Goal: Task Accomplishment & Management: Use online tool/utility

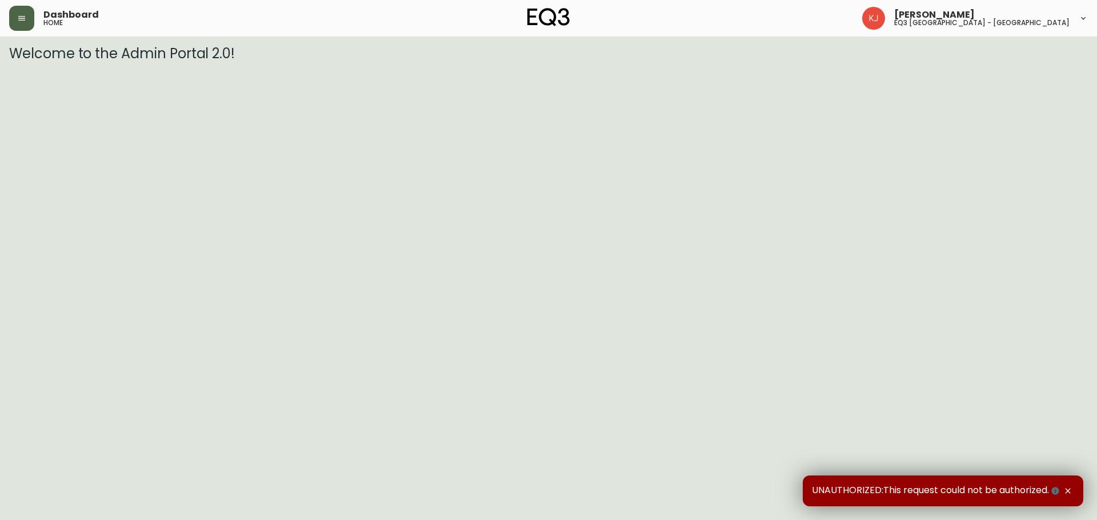
click at [14, 13] on button "button" at bounding box center [21, 18] width 25 height 25
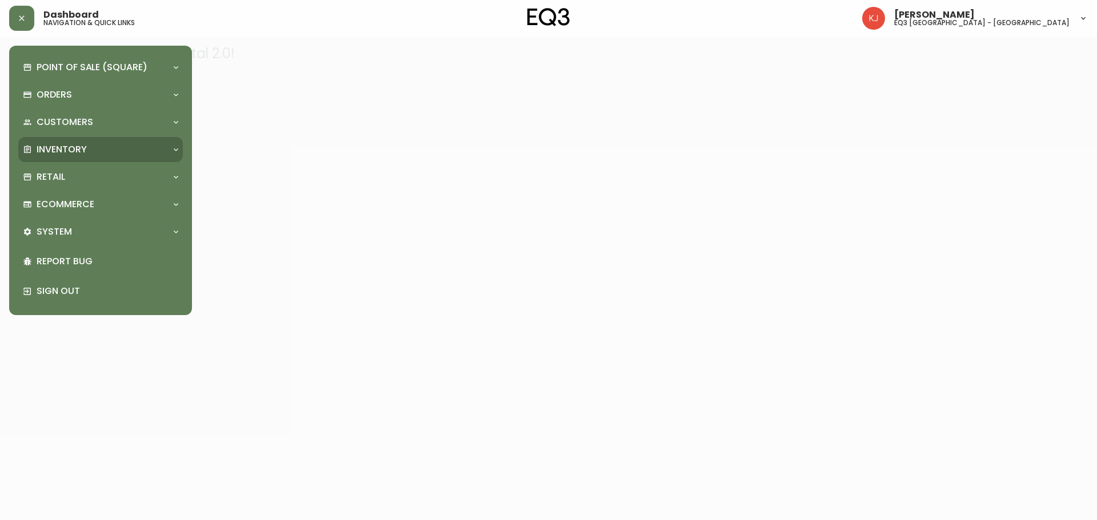
click at [74, 147] on p "Inventory" at bounding box center [62, 149] width 50 height 13
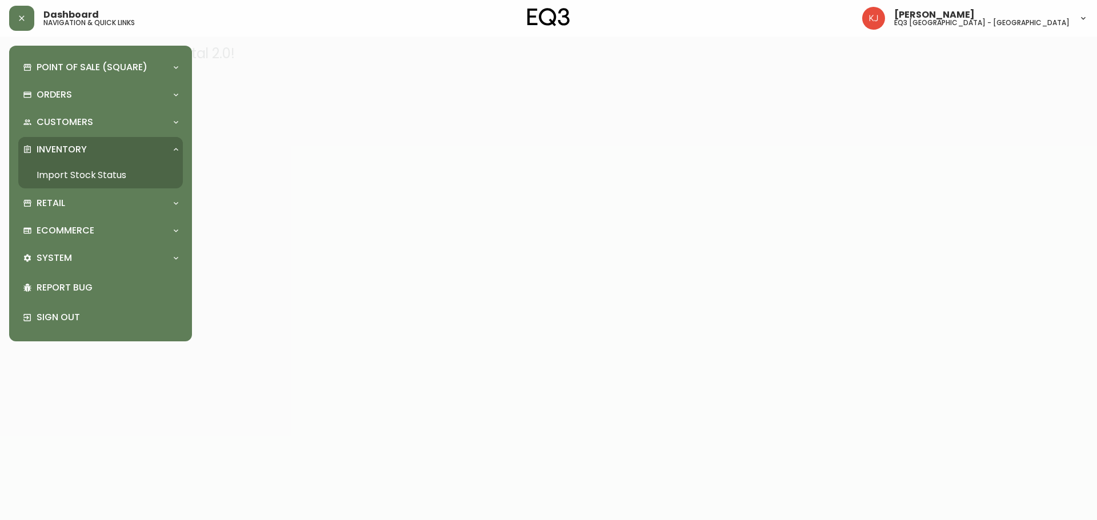
click at [78, 167] on link "Import Stock Status" at bounding box center [100, 175] width 164 height 26
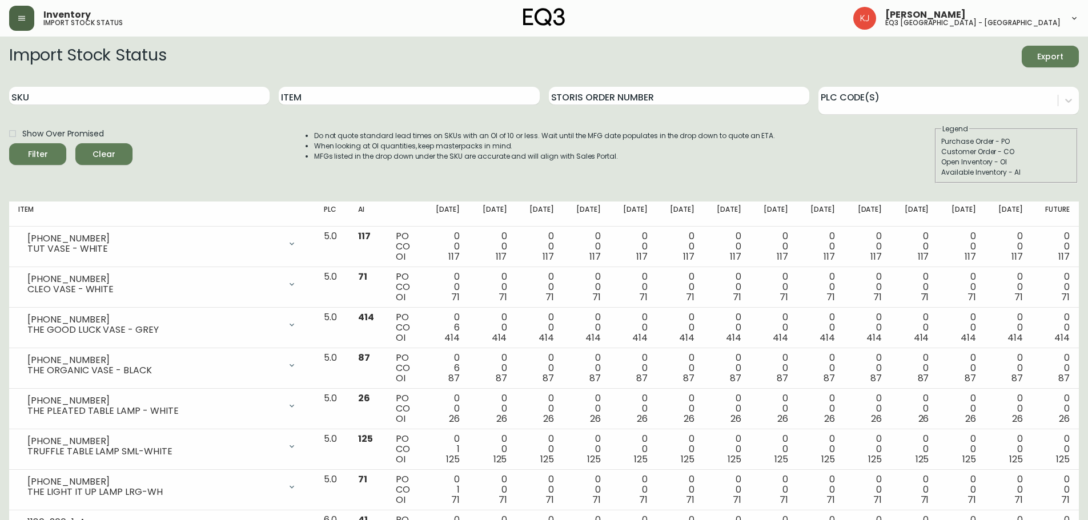
click at [25, 13] on button "button" at bounding box center [21, 18] width 25 height 25
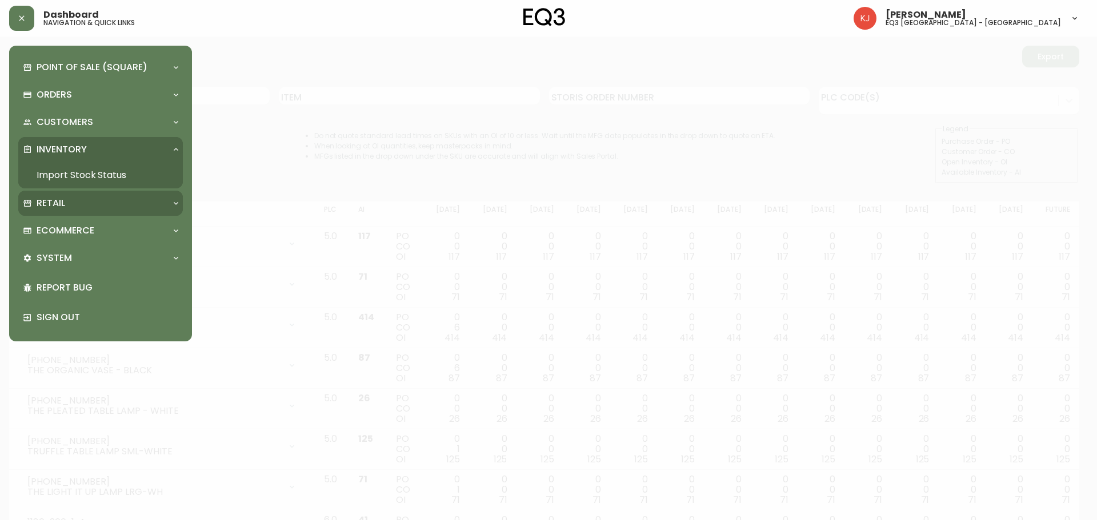
click at [85, 214] on div "Retail" at bounding box center [100, 203] width 164 height 25
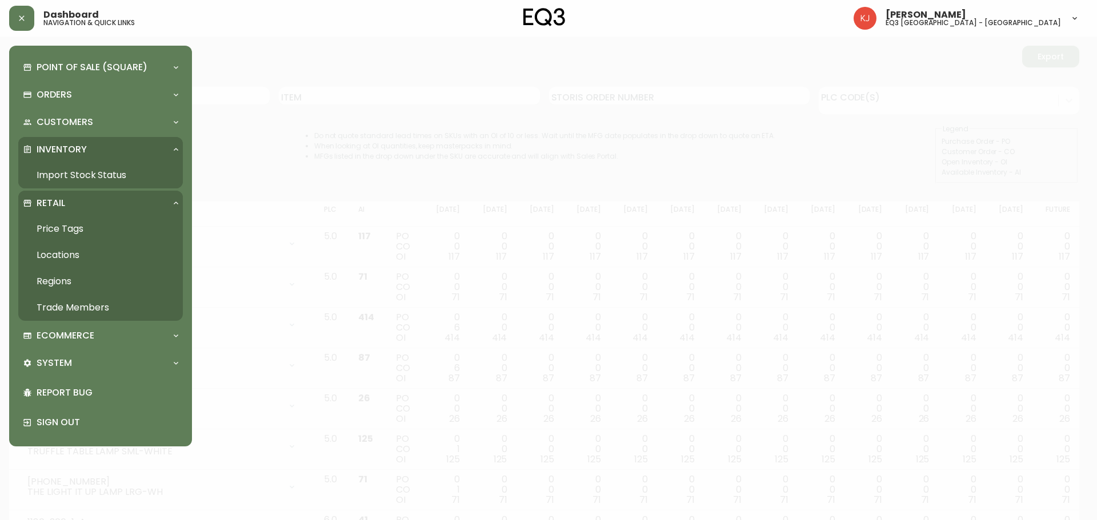
click at [86, 229] on link "Price Tags" at bounding box center [100, 229] width 164 height 26
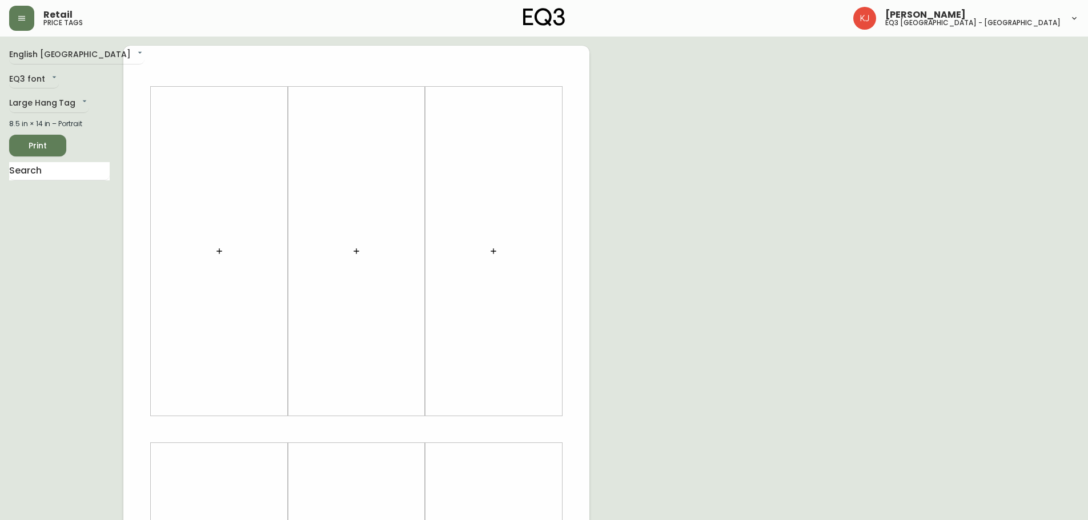
click at [56, 115] on div "English [GEOGRAPHIC_DATA] en_CA EQ3 font EQ3 Large Hang Tag large 8.5 in × 14 i…" at bounding box center [66, 430] width 114 height 768
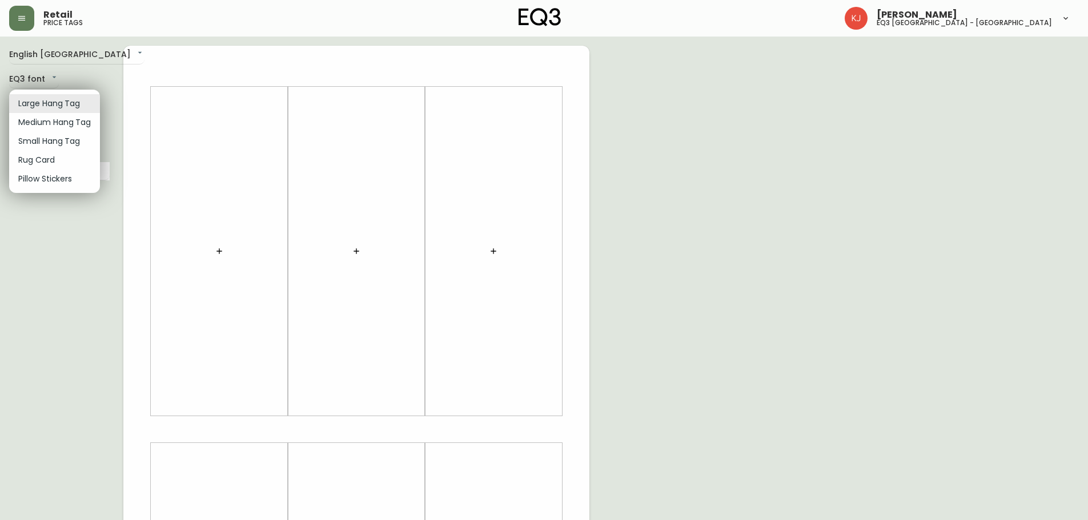
click at [62, 110] on body "Retail price tags [PERSON_NAME] eq3 [GEOGRAPHIC_DATA] - [GEOGRAPHIC_DATA] Engli…" at bounding box center [544, 406] width 1088 height 813
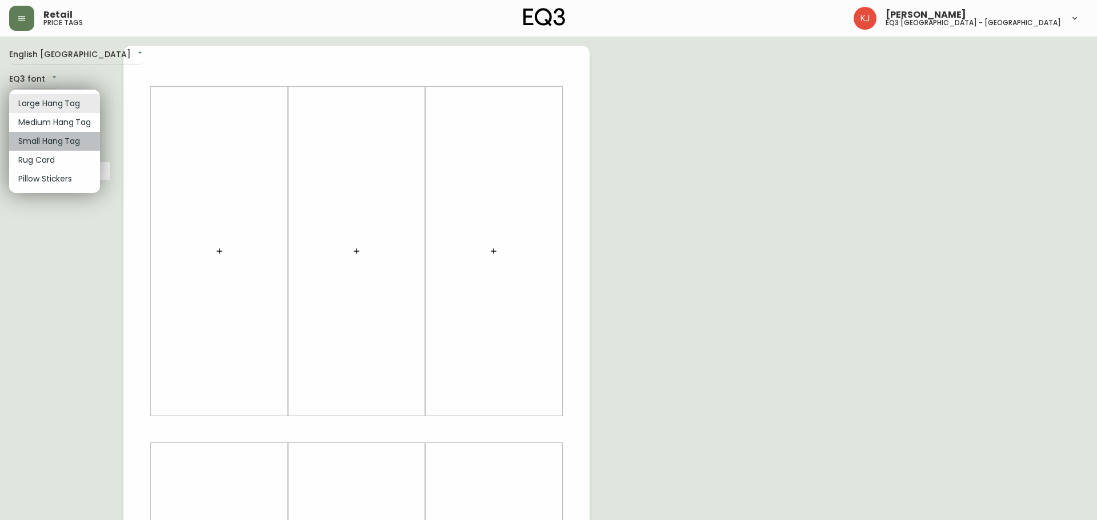
click at [51, 142] on li "Small Hang Tag" at bounding box center [54, 141] width 91 height 19
type input "small"
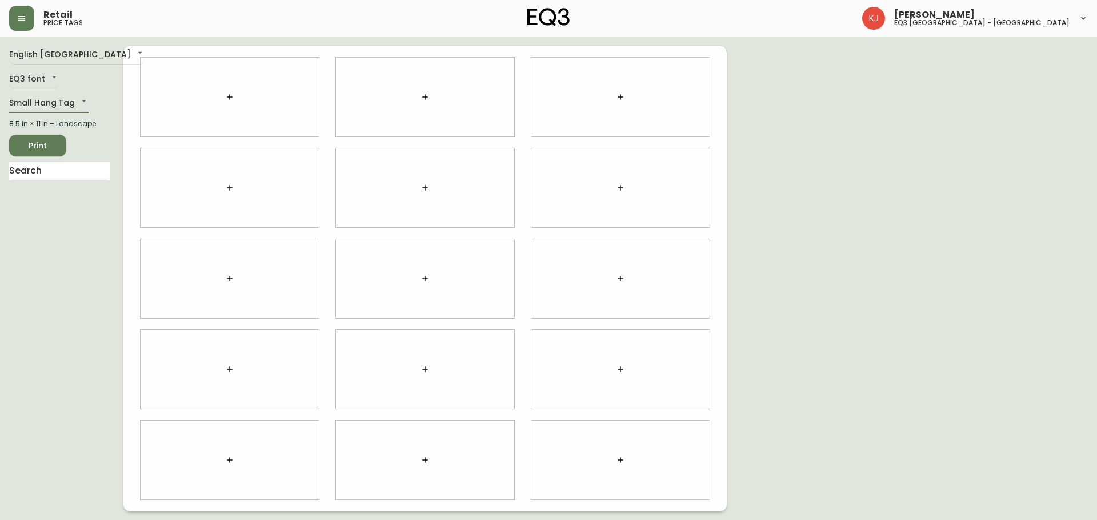
click at [232, 94] on icon "button" at bounding box center [229, 97] width 9 height 9
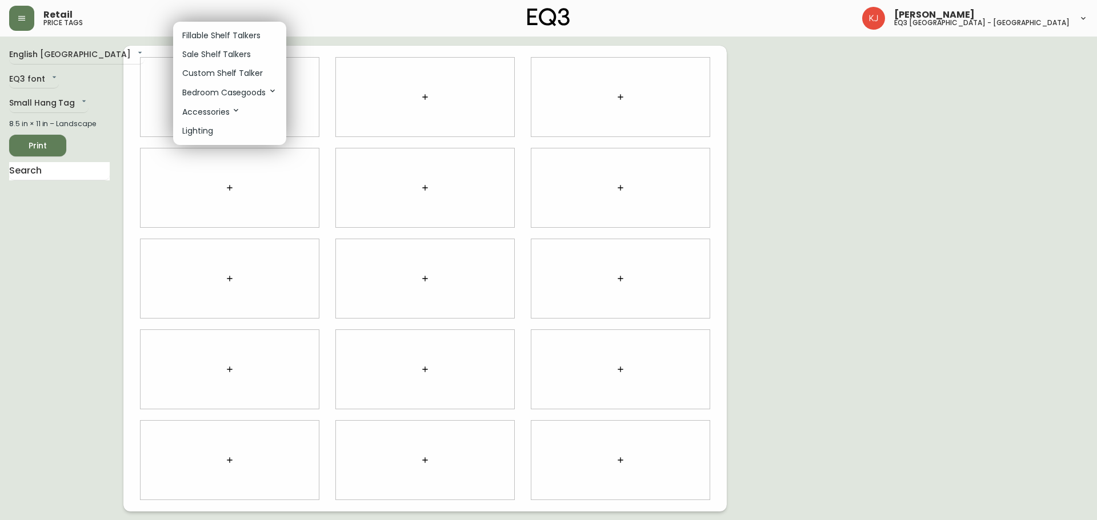
click at [230, 72] on p "Custom Shelf Talker" at bounding box center [222, 73] width 81 height 12
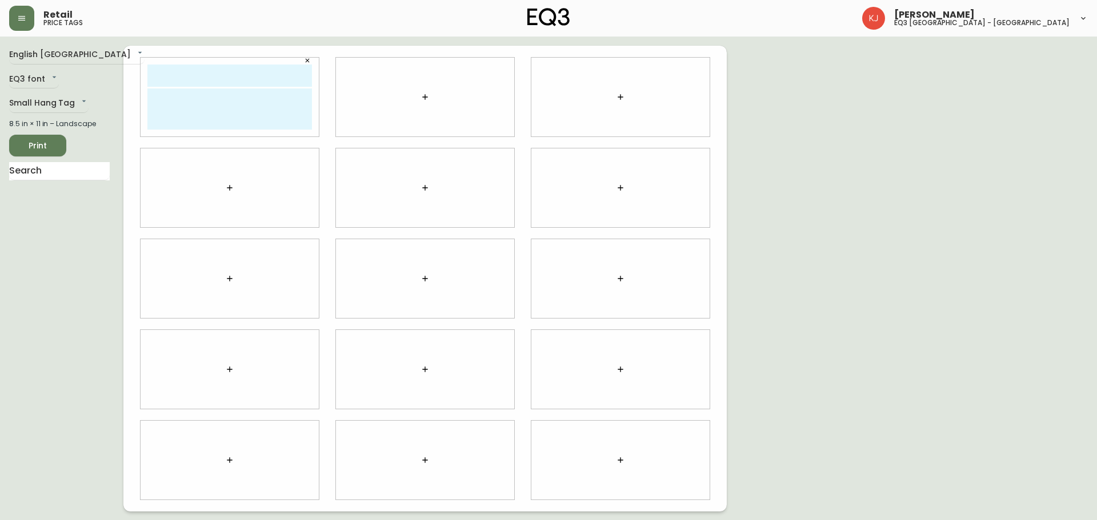
click at [419, 95] on button "button" at bounding box center [424, 97] width 23 height 23
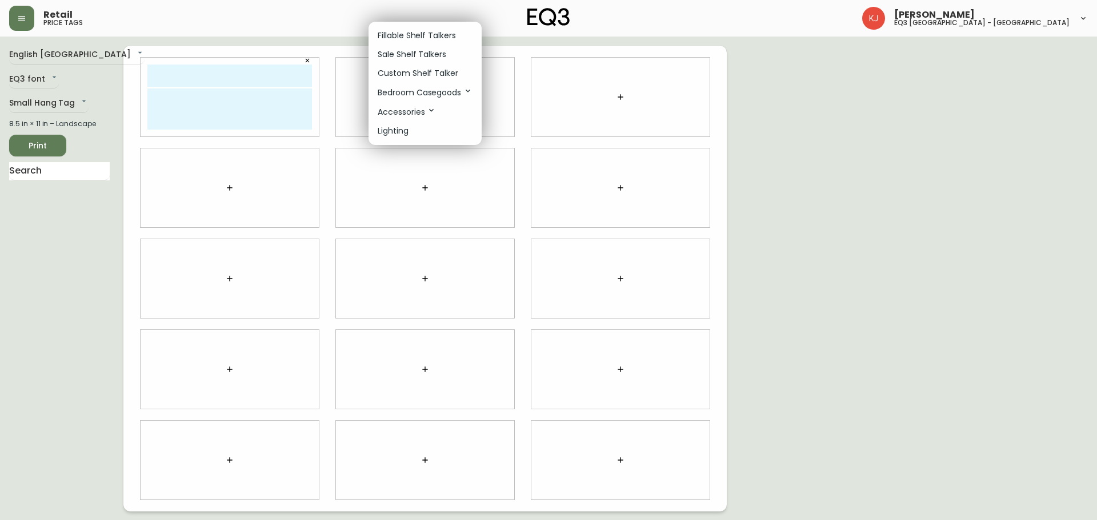
click at [412, 77] on p "Custom Shelf Talker" at bounding box center [418, 73] width 81 height 12
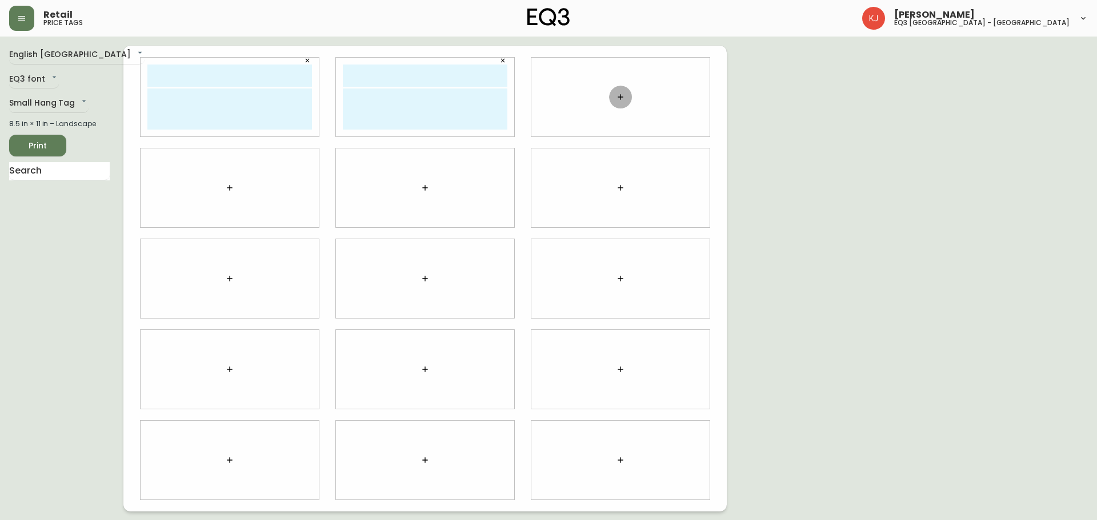
click at [618, 94] on icon "button" at bounding box center [620, 97] width 9 height 9
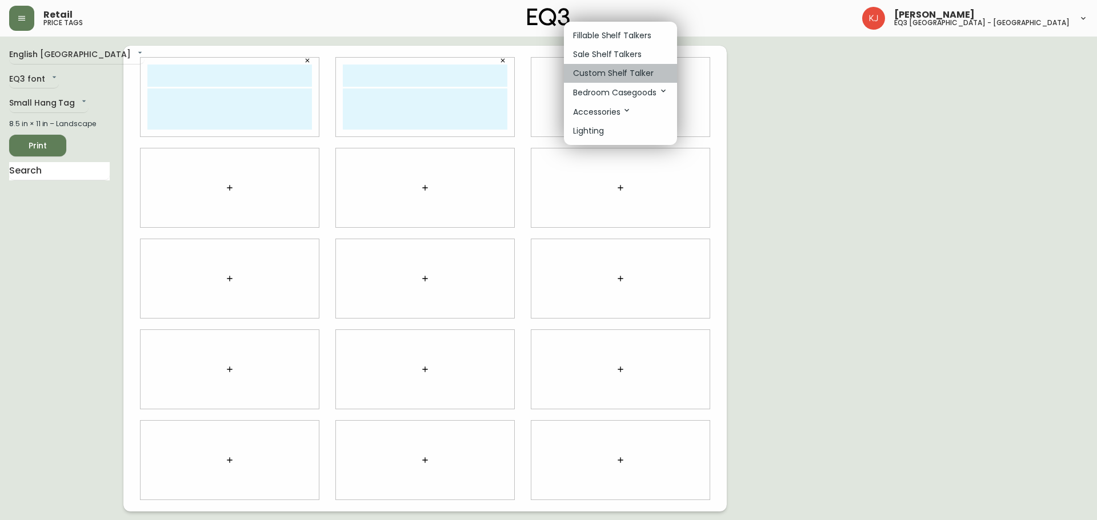
click at [595, 70] on p "Custom Shelf Talker" at bounding box center [613, 73] width 81 height 12
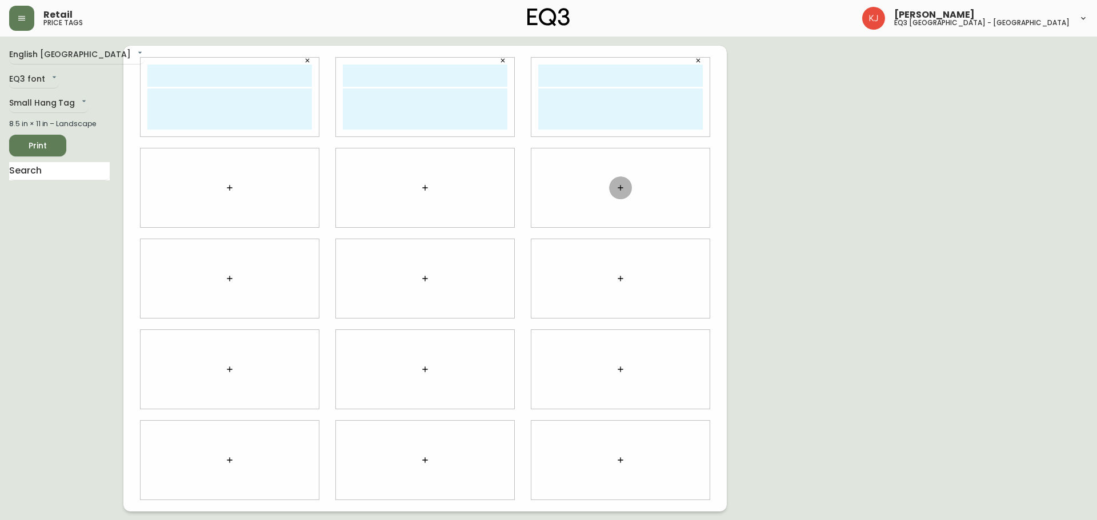
click at [621, 189] on icon "button" at bounding box center [620, 187] width 9 height 9
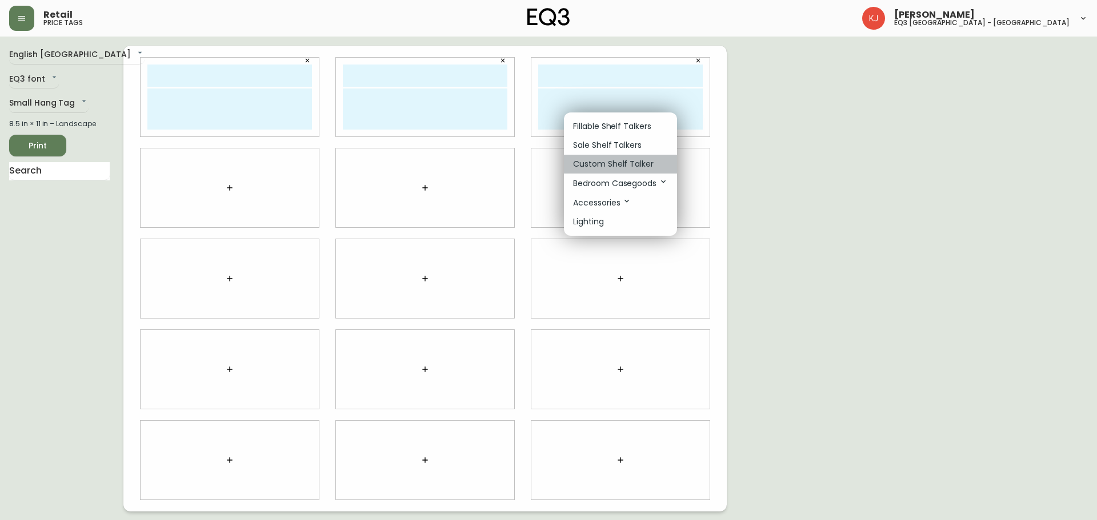
click at [617, 158] on li "Custom Shelf Talker" at bounding box center [620, 164] width 113 height 19
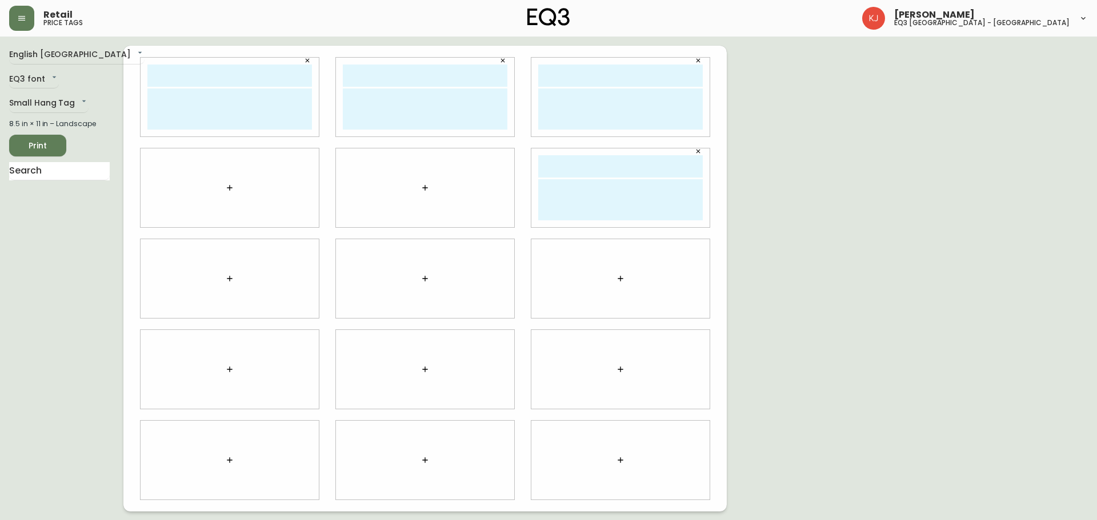
click at [419, 187] on button "button" at bounding box center [424, 187] width 23 height 23
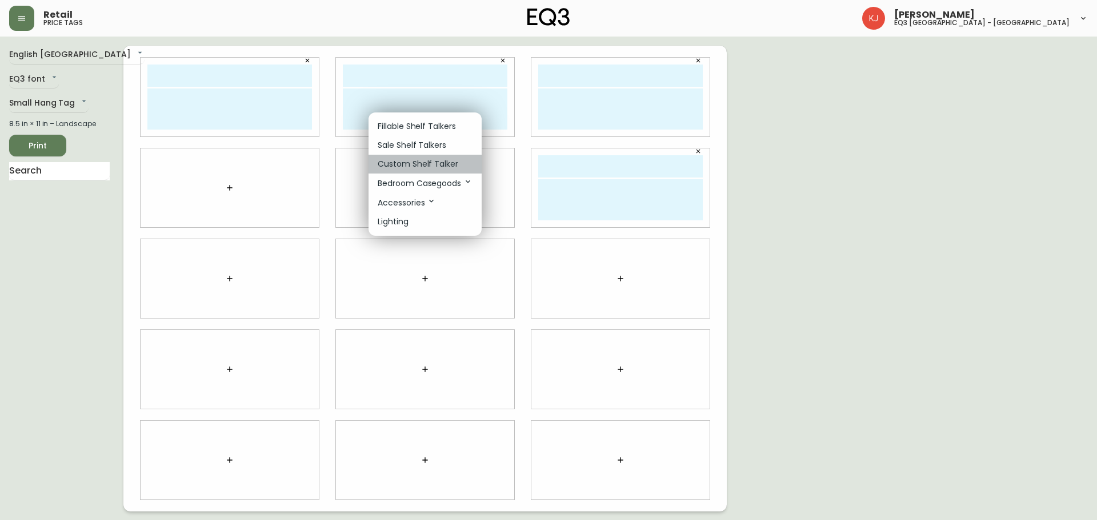
click at [435, 167] on p "Custom Shelf Talker" at bounding box center [418, 164] width 81 height 12
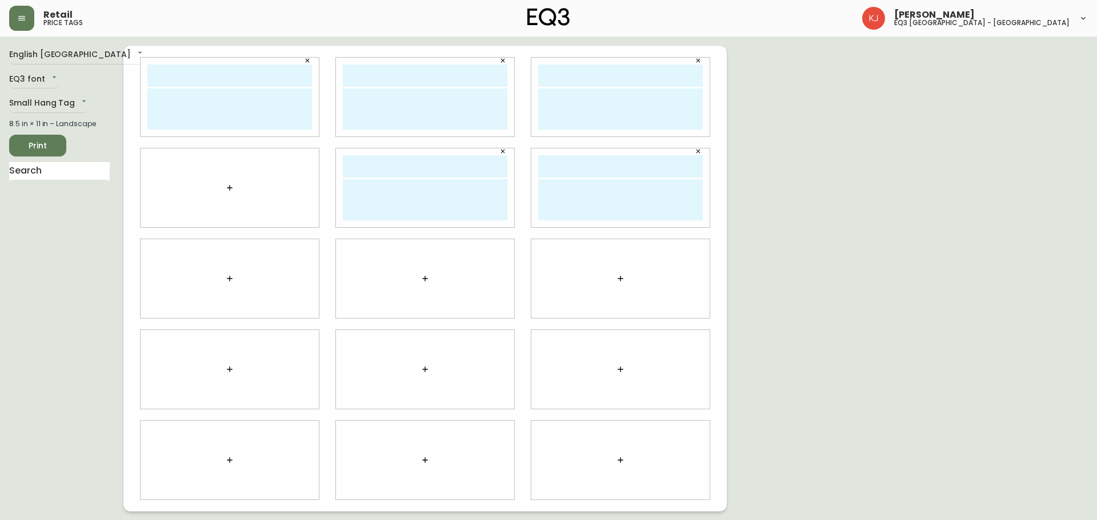
click at [226, 193] on button "button" at bounding box center [229, 187] width 23 height 23
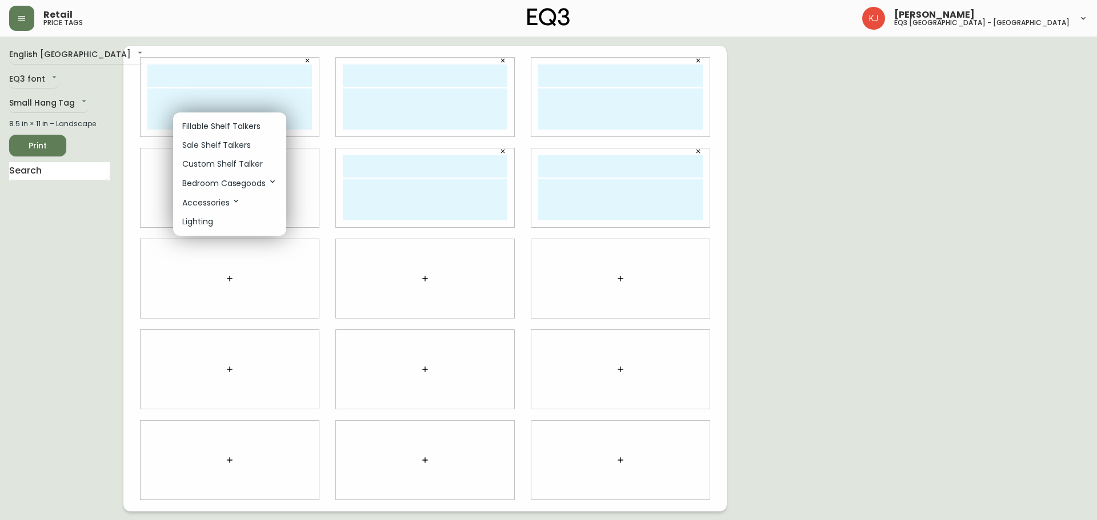
click at [207, 160] on p "Custom Shelf Talker" at bounding box center [222, 164] width 81 height 12
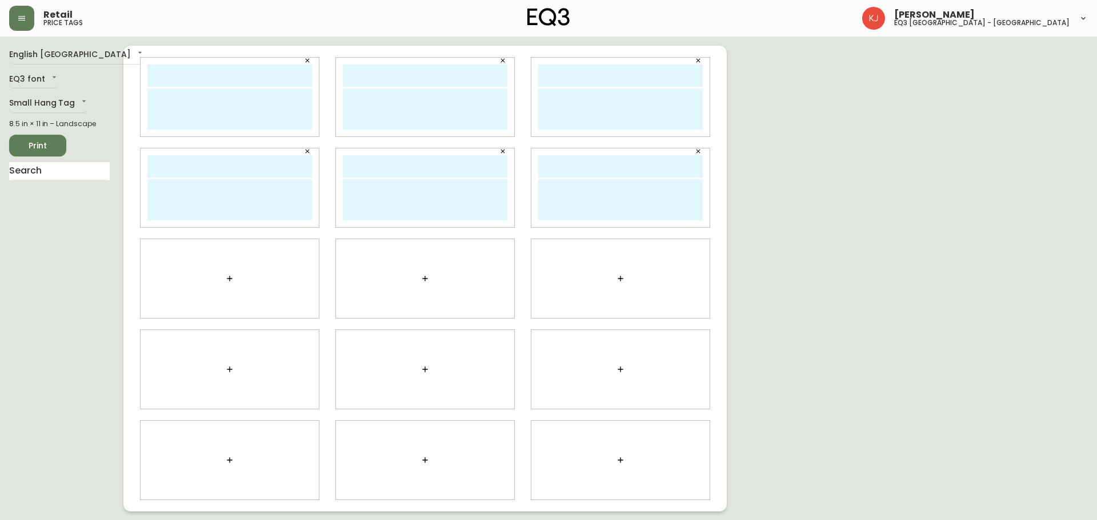
click at [227, 282] on icon "button" at bounding box center [229, 278] width 9 height 9
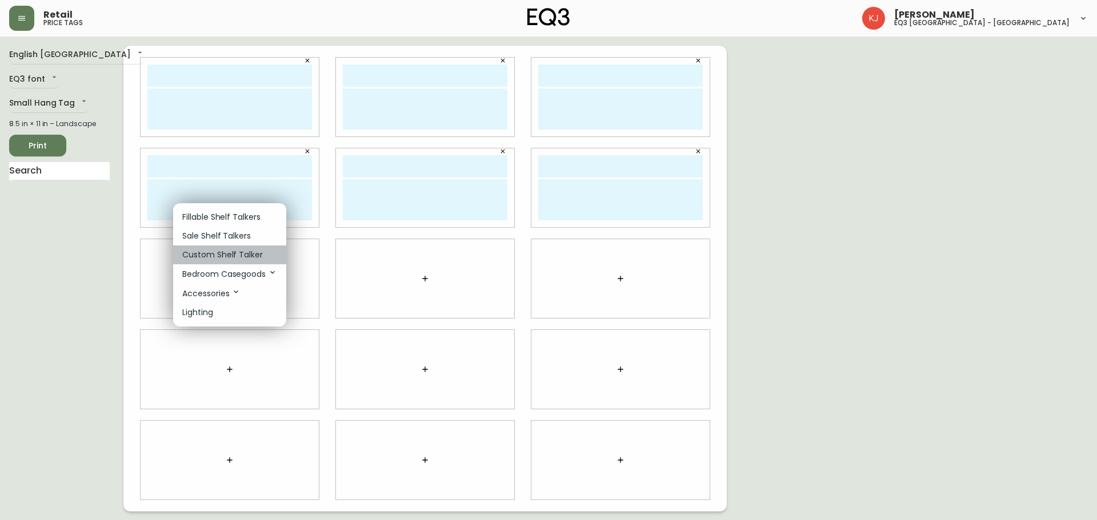
click at [248, 255] on p "Custom Shelf Talker" at bounding box center [222, 255] width 81 height 12
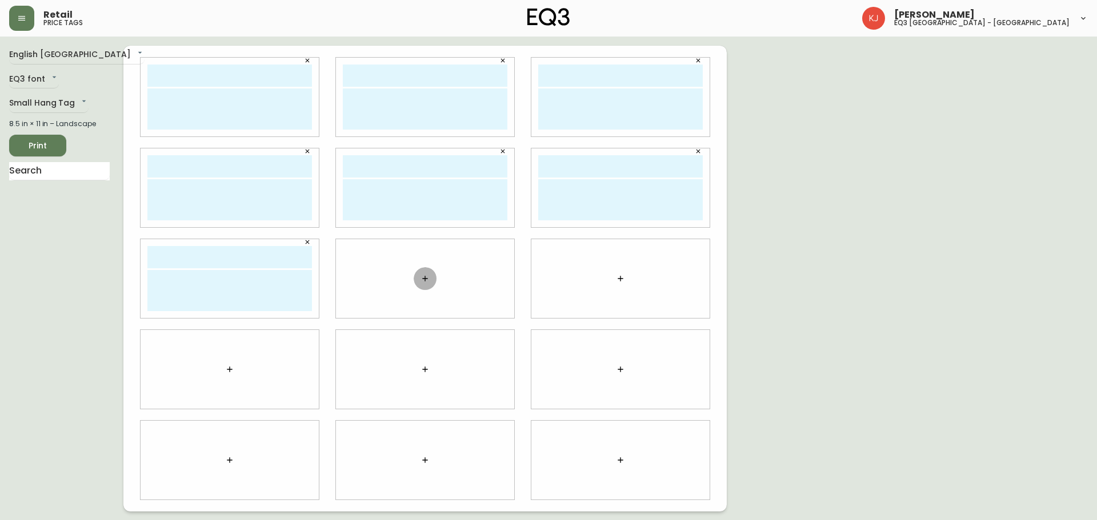
click at [433, 276] on button "button" at bounding box center [424, 278] width 23 height 23
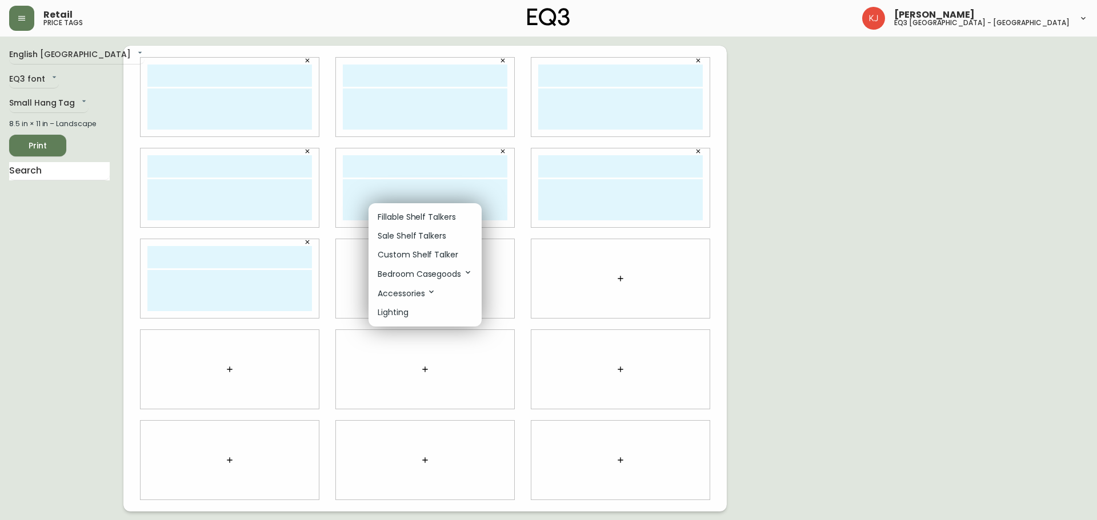
click at [439, 256] on p "Custom Shelf Talker" at bounding box center [418, 255] width 81 height 12
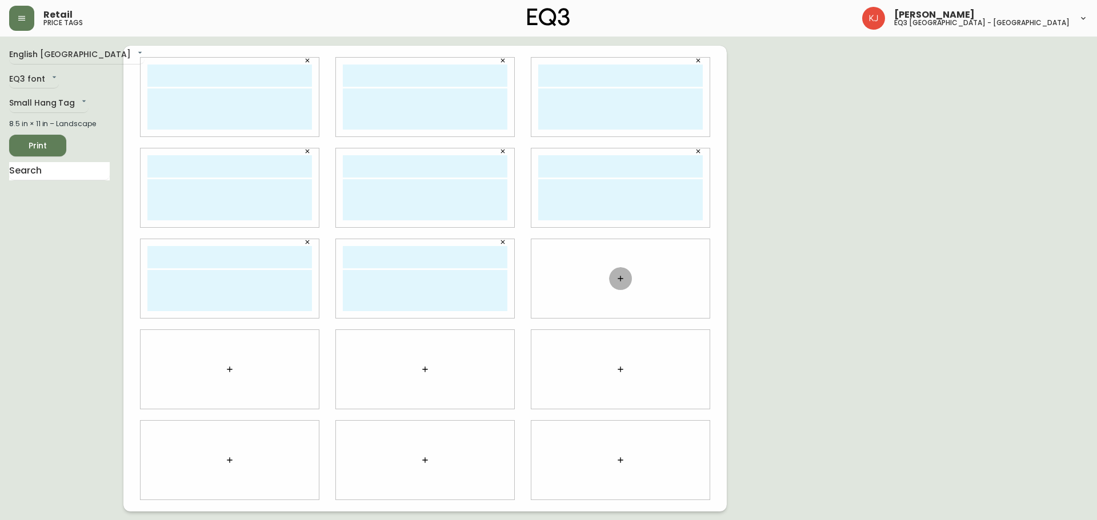
click at [621, 278] on icon "button" at bounding box center [620, 278] width 9 height 9
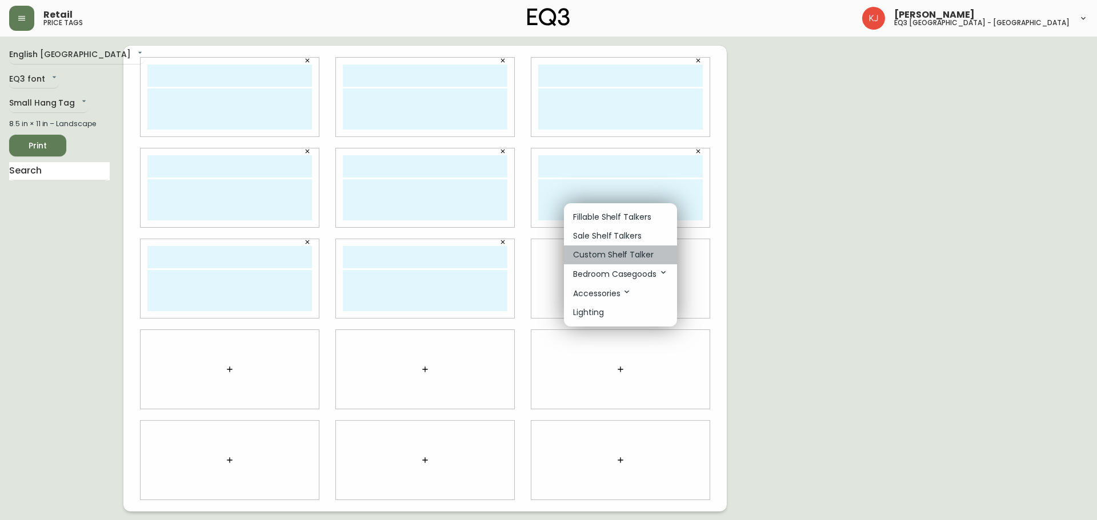
click at [594, 251] on p "Custom Shelf Talker" at bounding box center [613, 255] width 81 height 12
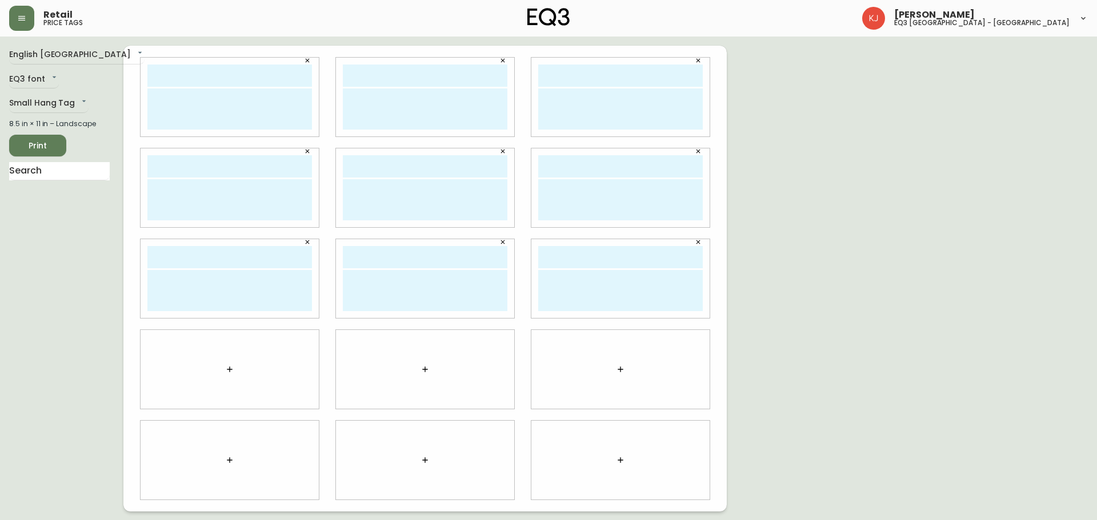
click at [227, 368] on icon "button" at bounding box center [229, 369] width 9 height 9
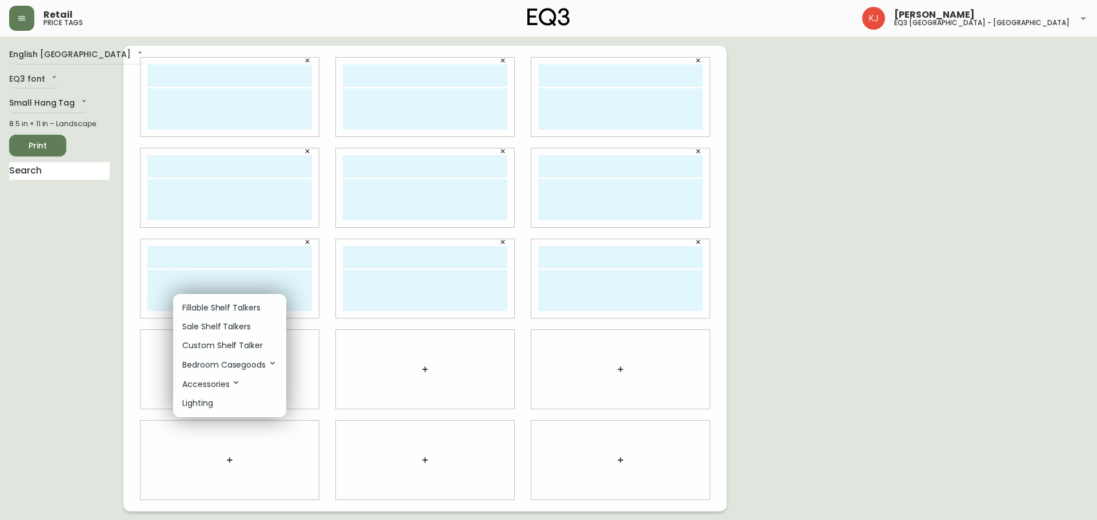
click at [254, 347] on p "Custom Shelf Talker" at bounding box center [222, 346] width 81 height 12
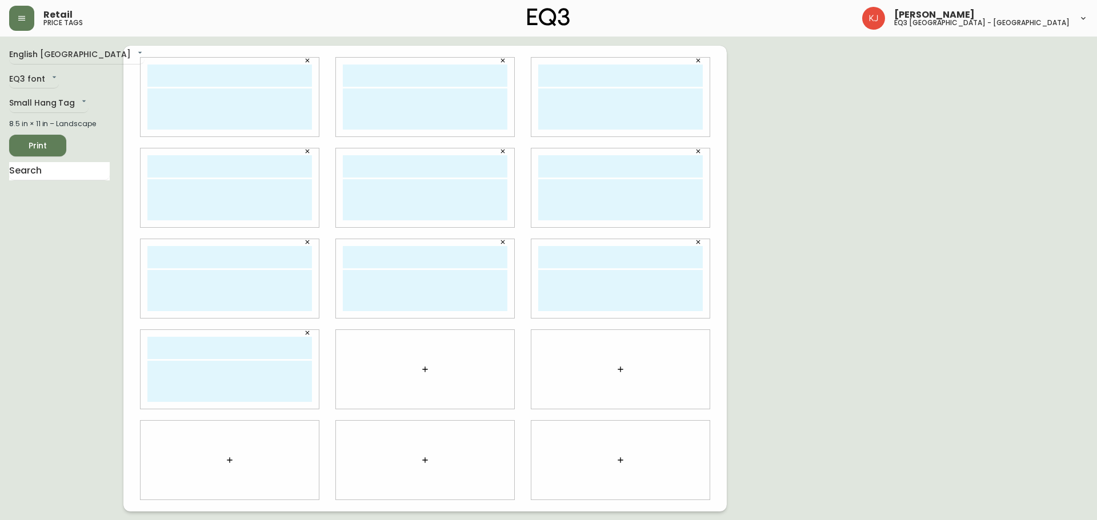
click at [421, 365] on icon "button" at bounding box center [424, 369] width 9 height 9
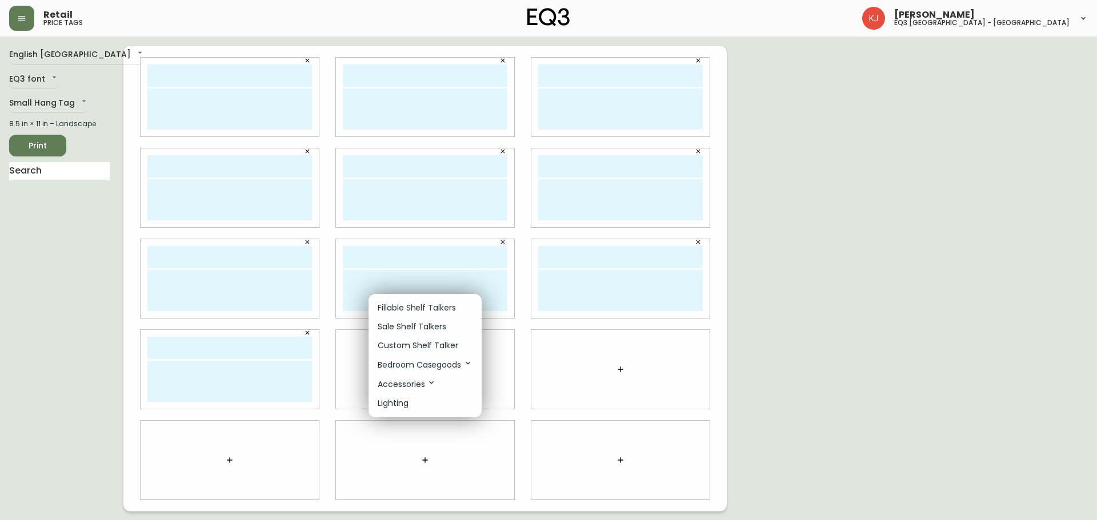
click at [424, 348] on p "Custom Shelf Talker" at bounding box center [418, 346] width 81 height 12
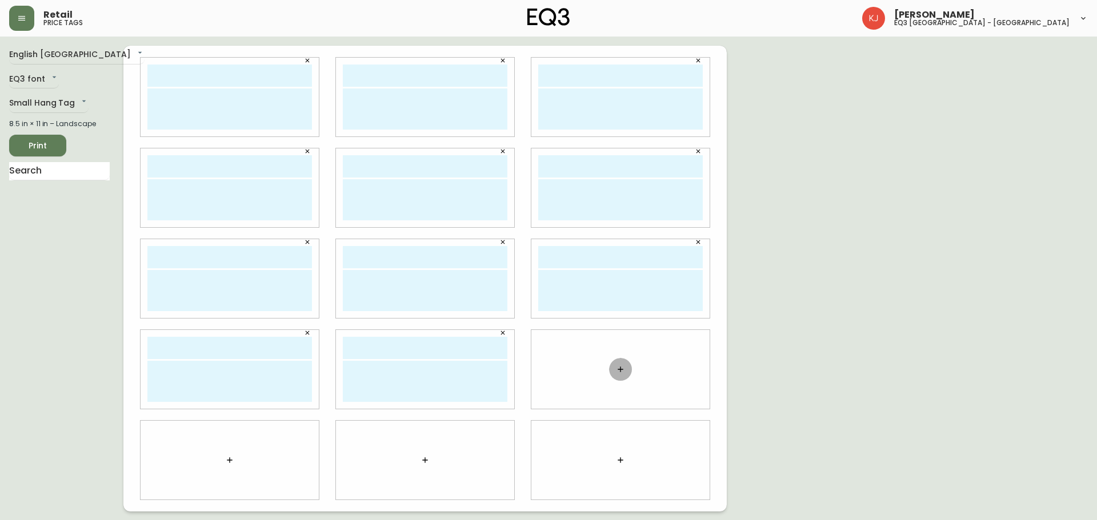
click at [615, 362] on button "button" at bounding box center [620, 369] width 23 height 23
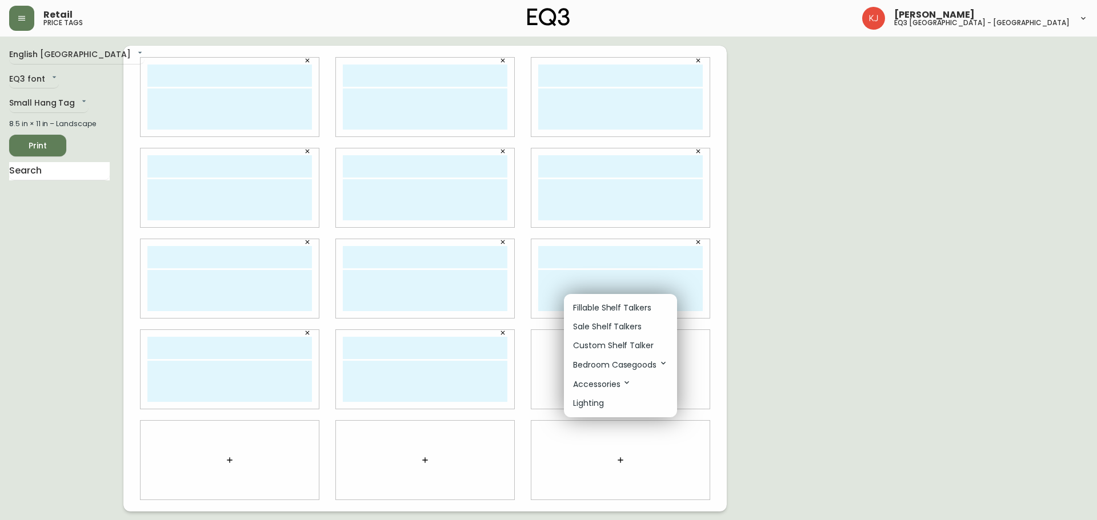
click at [625, 346] on p "Custom Shelf Talker" at bounding box center [613, 346] width 81 height 12
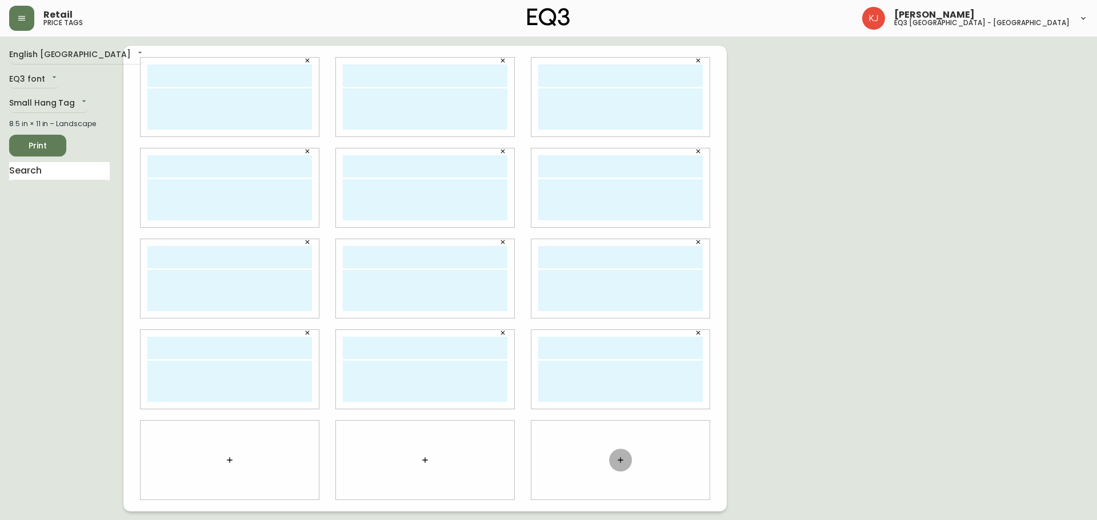
click at [615, 455] on button "button" at bounding box center [620, 460] width 23 height 23
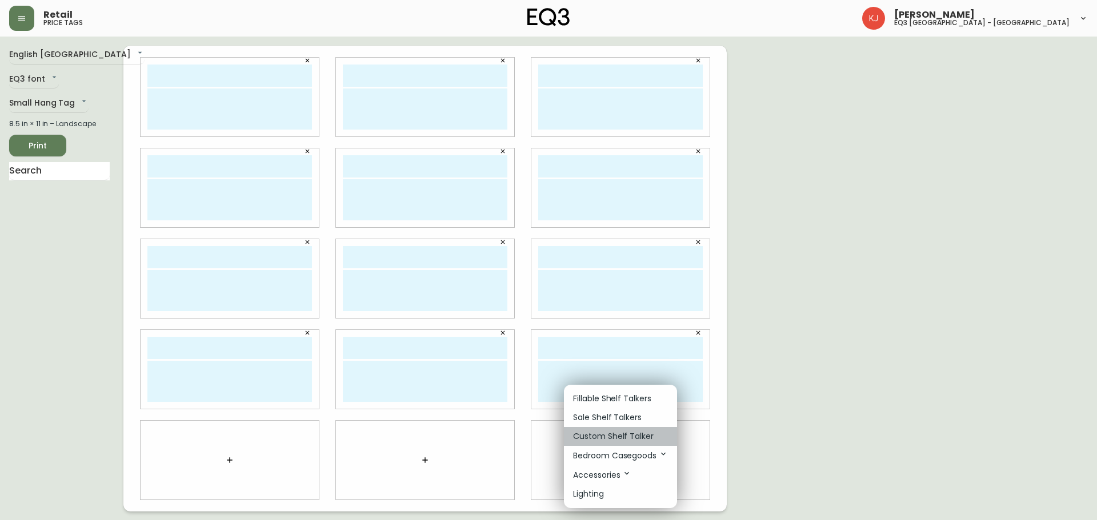
click at [609, 432] on p "Custom Shelf Talker" at bounding box center [613, 437] width 81 height 12
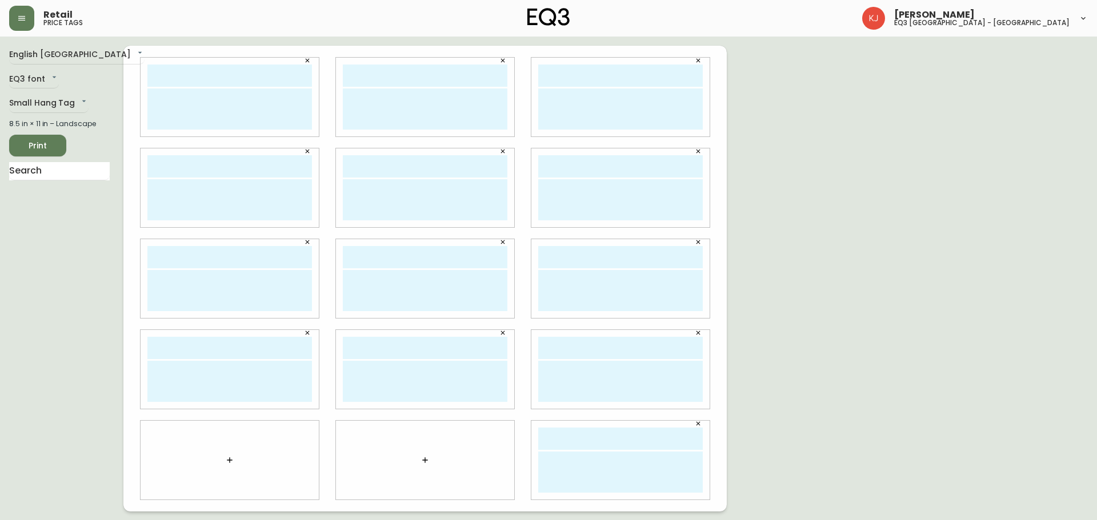
click at [440, 456] on div at bounding box center [425, 460] width 178 height 79
click at [431, 455] on button "button" at bounding box center [424, 460] width 23 height 23
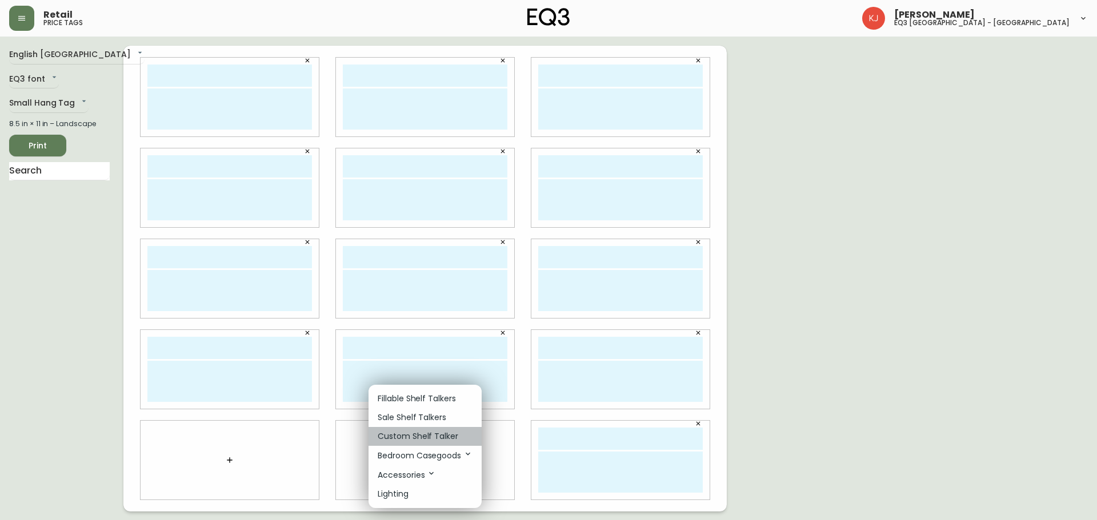
click at [436, 436] on p "Custom Shelf Talker" at bounding box center [418, 437] width 81 height 12
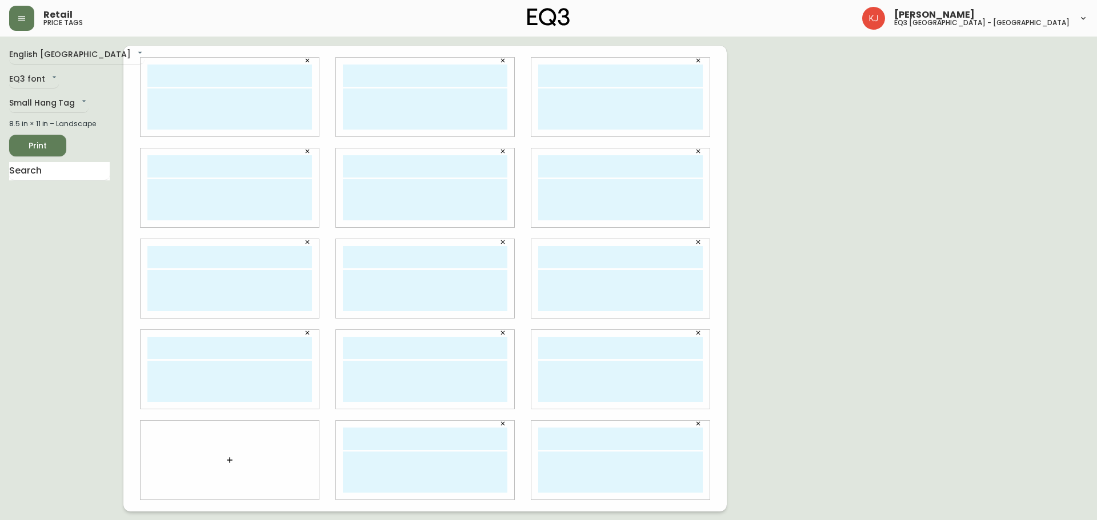
click at [230, 455] on button "button" at bounding box center [229, 460] width 23 height 23
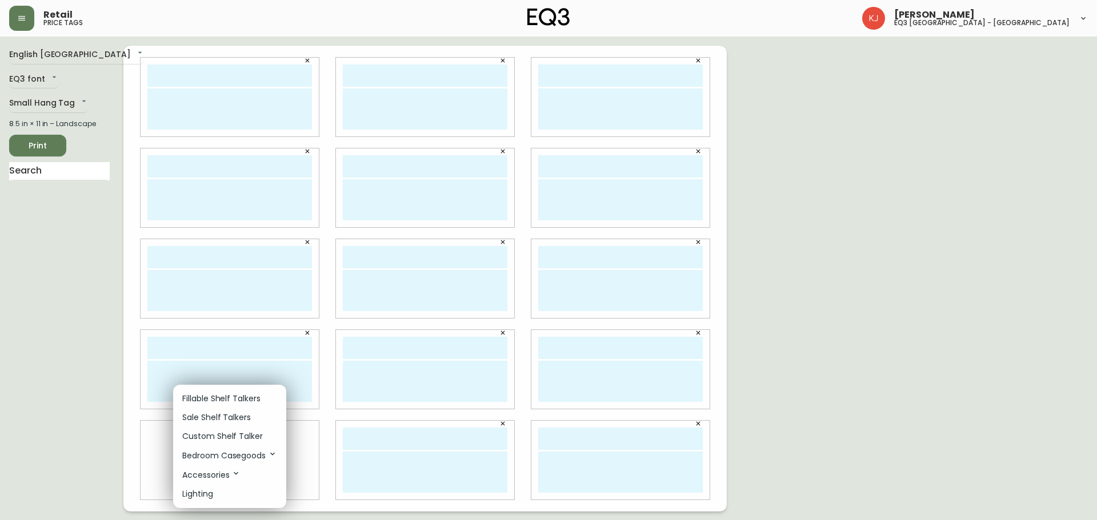
click at [240, 432] on p "Custom Shelf Talker" at bounding box center [222, 437] width 81 height 12
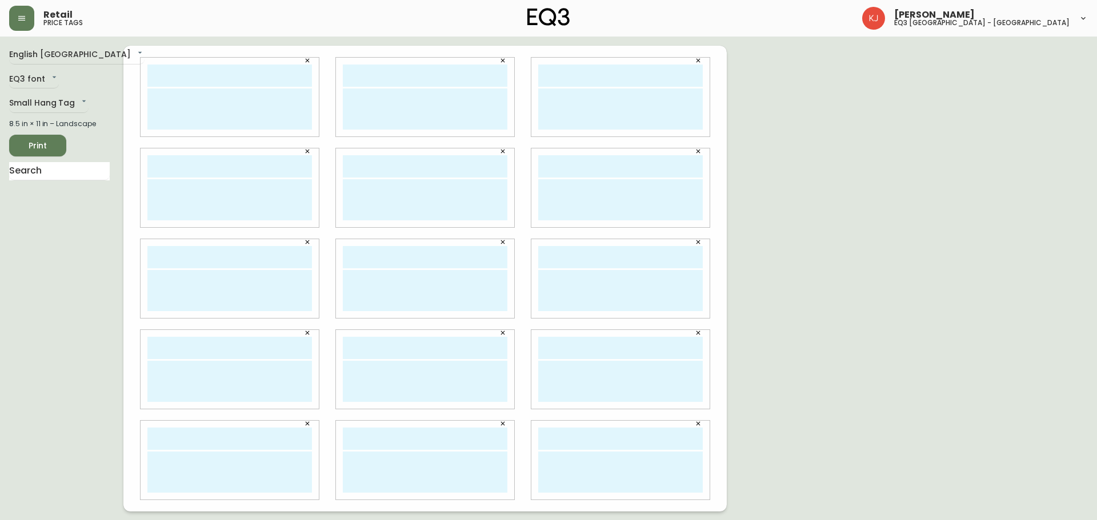
click at [216, 79] on input "text" at bounding box center [229, 76] width 164 height 22
type input "lAYLA HUJEIR"
click at [432, 72] on input "text" at bounding box center [425, 76] width 164 height 22
type input "LAYLA HUJEIR"
click at [635, 81] on input "text" at bounding box center [620, 76] width 164 height 22
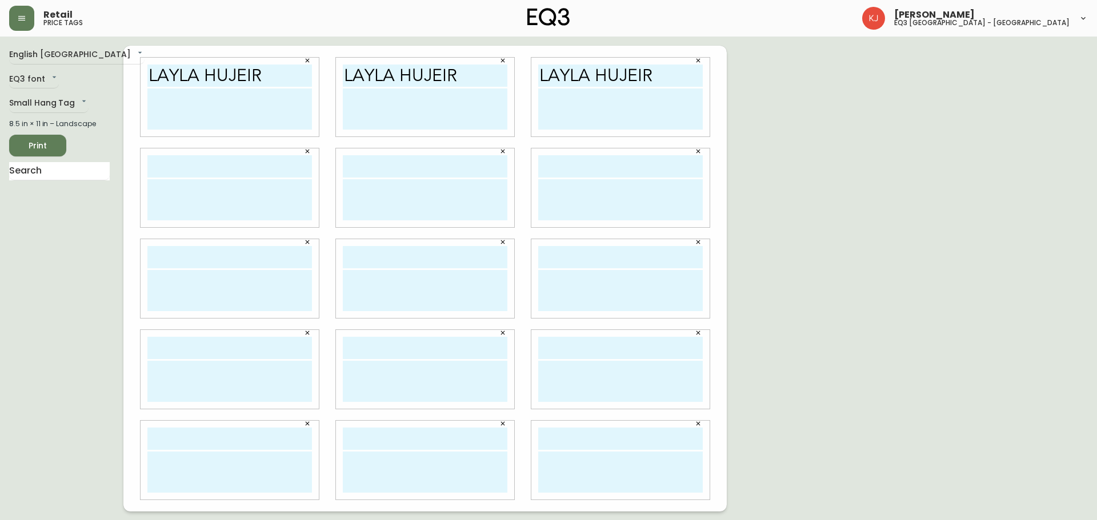
drag, startPoint x: 666, startPoint y: 73, endPoint x: 572, endPoint y: 85, distance: 95.6
click at [587, 82] on input "LAYLA HUJEIR" at bounding box center [620, 76] width 164 height 22
type input "LAYLA HUJEIR"
click at [547, 87] on div "LAYLA HUJEIR" at bounding box center [620, 97] width 178 height 79
click at [666, 74] on input "LAYLA HUJEIR" at bounding box center [620, 76] width 164 height 22
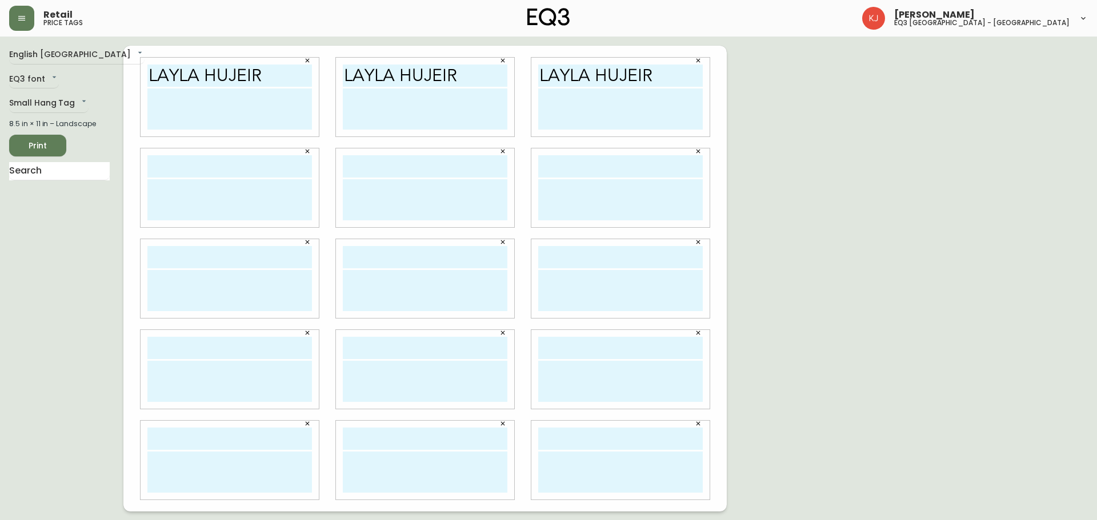
drag, startPoint x: 666, startPoint y: 74, endPoint x: 639, endPoint y: 74, distance: 27.4
click at [639, 74] on input "LAYLA HUJEIR" at bounding box center [620, 76] width 164 height 22
click at [670, 73] on input "LAYLA HUJEIR" at bounding box center [620, 76] width 164 height 22
drag, startPoint x: 667, startPoint y: 74, endPoint x: 525, endPoint y: 95, distance: 143.9
click at [525, 95] on div "LAYLA HUJEIR" at bounding box center [620, 97] width 195 height 91
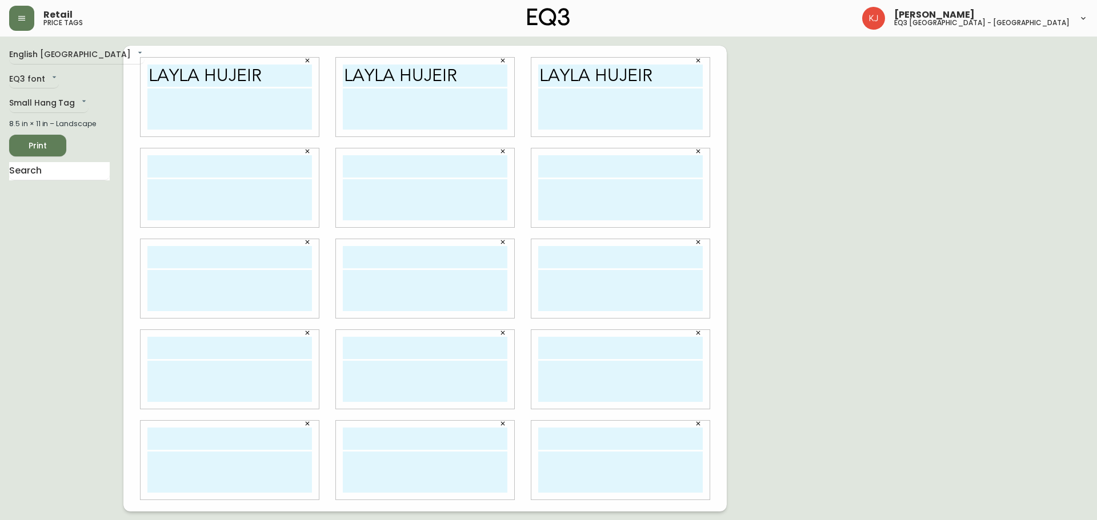
drag, startPoint x: 575, startPoint y: 93, endPoint x: 633, endPoint y: 70, distance: 61.8
click at [633, 70] on input "LAYLA HUJEIR" at bounding box center [620, 76] width 164 height 22
drag, startPoint x: 649, startPoint y: 70, endPoint x: 524, endPoint y: 75, distance: 125.8
click at [524, 75] on div "LAYLA HUJEIR" at bounding box center [620, 97] width 195 height 91
click at [175, 171] on input "text" at bounding box center [229, 166] width 164 height 22
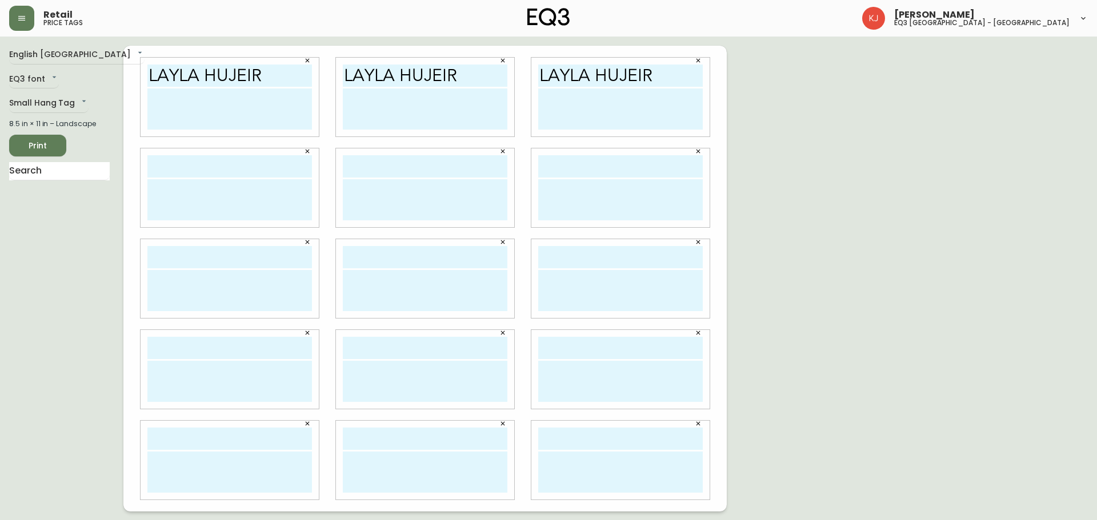
paste input "LAYLA HUJEIR"
type input "LAYLA HUJEIR"
click at [445, 174] on input "text" at bounding box center [425, 166] width 164 height 22
paste input "LAYLA HUJEIR"
type input "LAYLA HUJEIR"
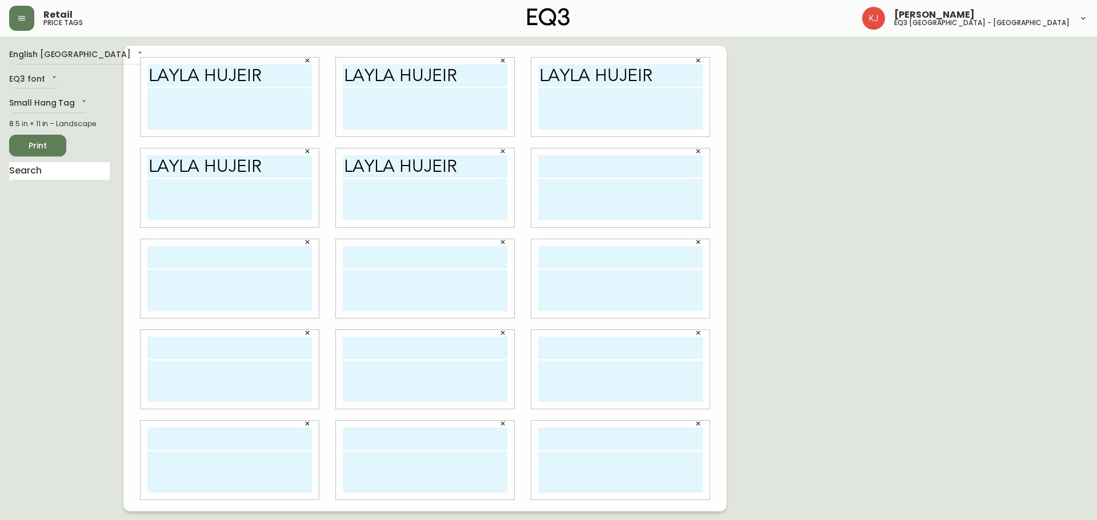
click at [563, 166] on input "text" at bounding box center [620, 166] width 164 height 22
paste input "LAYLA HUJEIR"
type input "LAYLA HUJEIR"
click at [212, 241] on div at bounding box center [229, 278] width 178 height 79
click at [208, 257] on input "text" at bounding box center [229, 257] width 164 height 22
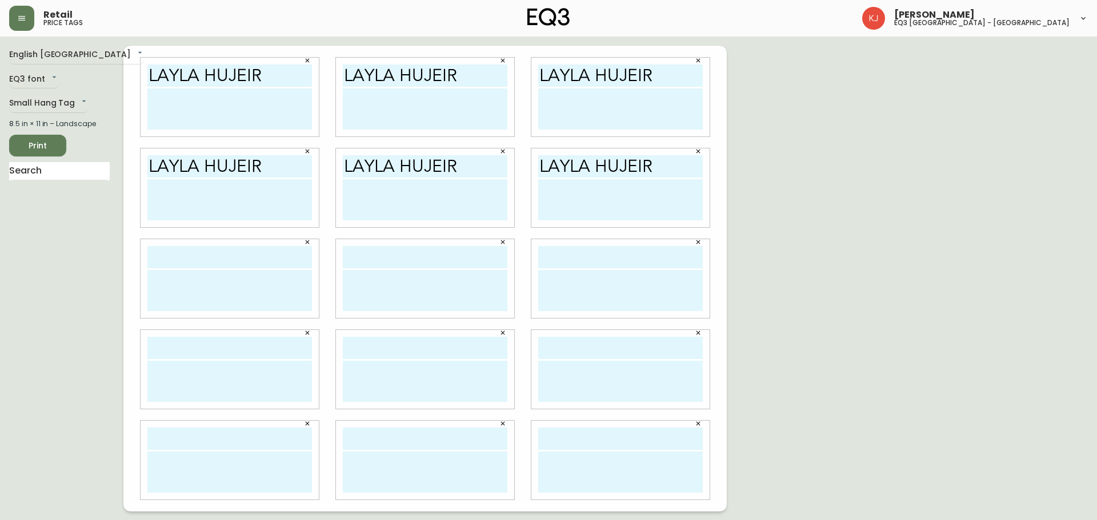
paste input "LAYLA HUJEIR"
type input "LAYLA HUJEIR"
click at [360, 254] on input "text" at bounding box center [425, 257] width 164 height 22
paste input "LAYLA HUJEIR"
type input "LAYLA HUJEIR"
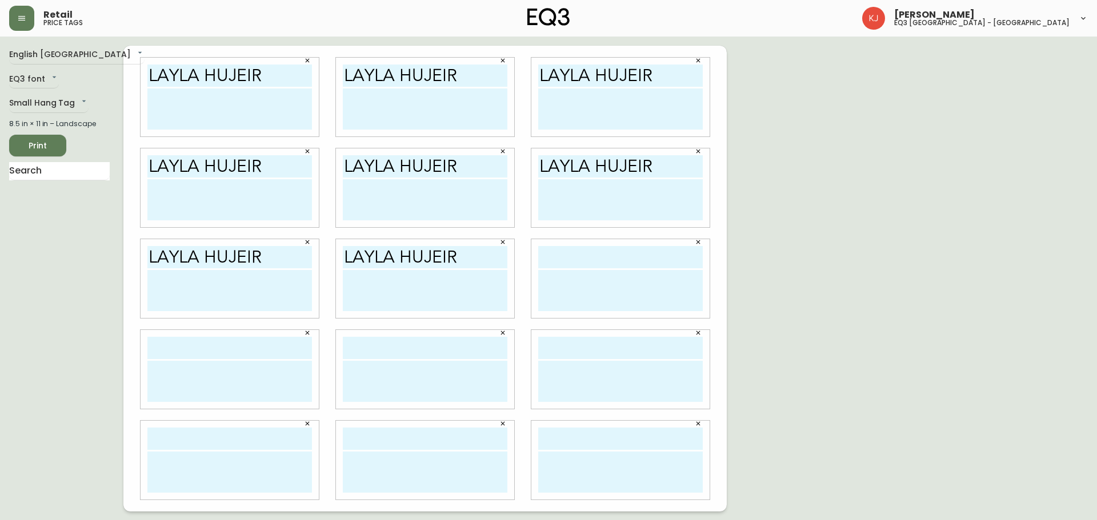
click at [624, 267] on input "text" at bounding box center [620, 257] width 164 height 22
paste input "LAYLA HUJEIR"
type input "LAYLA HUJEIR"
click at [168, 353] on input "text" at bounding box center [229, 348] width 164 height 22
paste input "LAYLA HUJEIR"
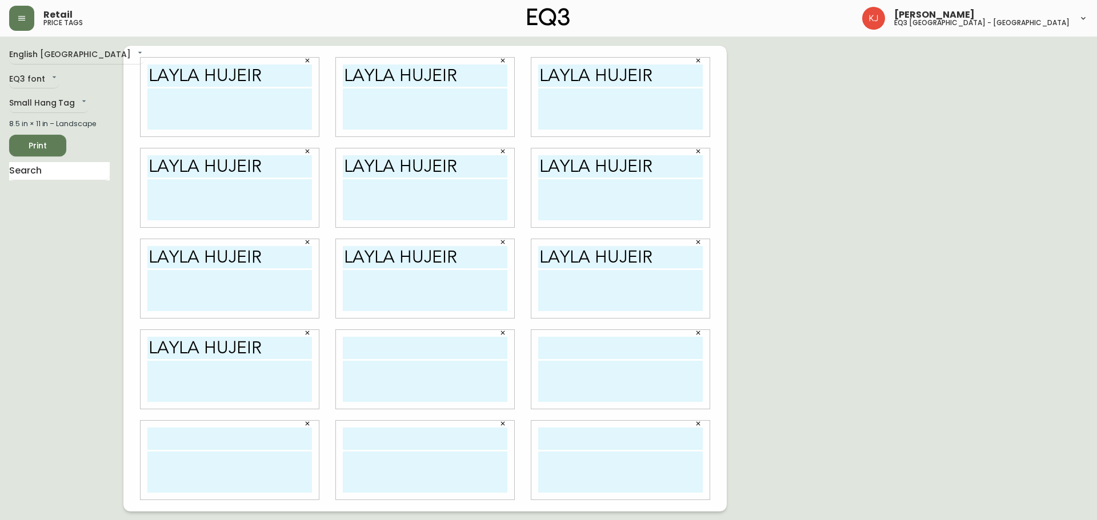
type input "LAYLA HUJEIR"
click at [467, 339] on input "text" at bounding box center [425, 348] width 164 height 22
paste input "LAYLA HUJEIR"
type input "LAYLA HUJEIR"
click at [575, 351] on input "text" at bounding box center [620, 348] width 164 height 22
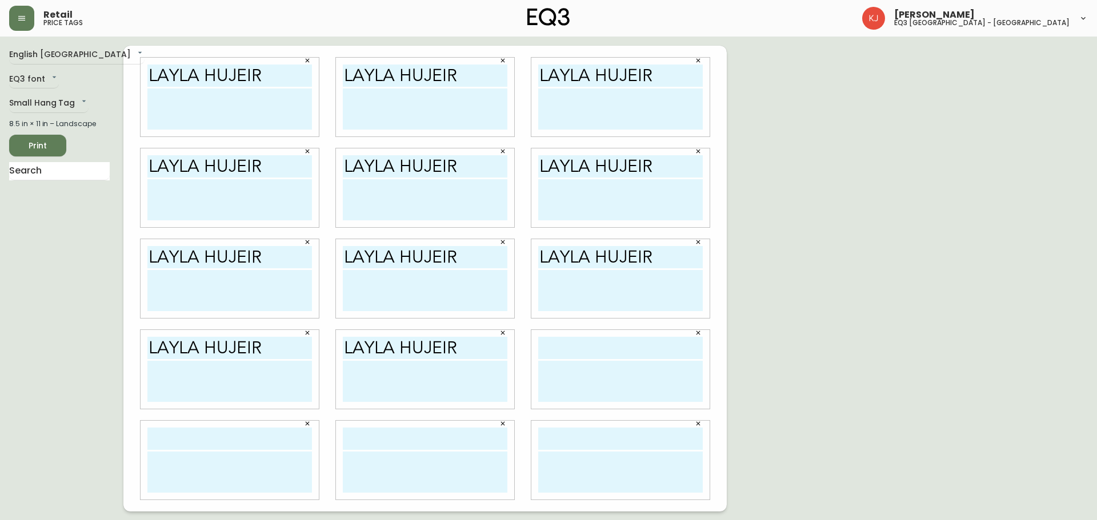
paste input "LAYLA HUJEIR"
type input "LAYLA HUJEIR"
click at [261, 447] on input "text" at bounding box center [229, 439] width 164 height 22
paste input "LAYLA HUJEIR"
type input "LAYLA HUJEIR"
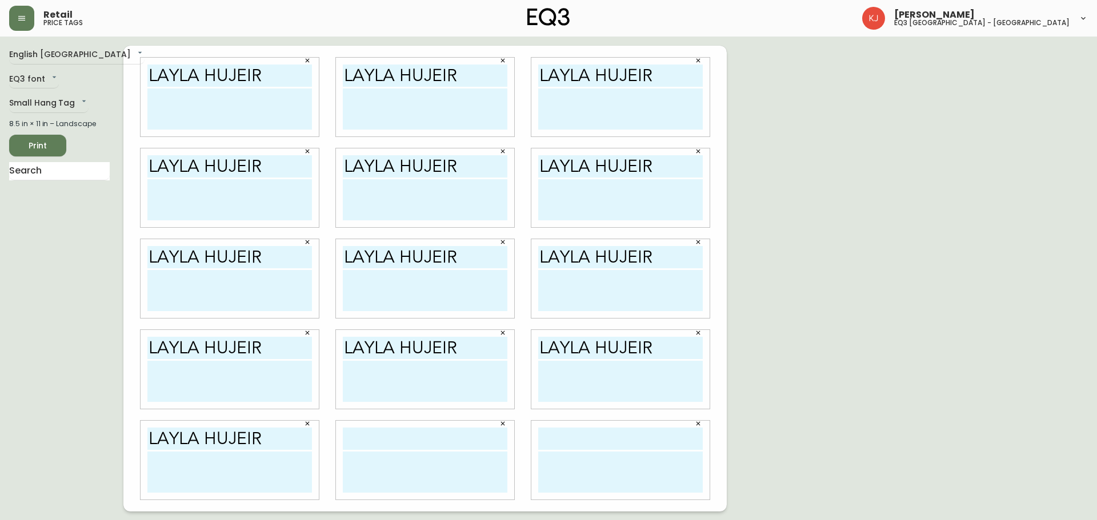
click at [390, 450] on div at bounding box center [425, 460] width 178 height 79
click at [392, 443] on input "text" at bounding box center [425, 439] width 164 height 22
paste input "LAYLA HUJEIR"
type input "LAYLA HUJEIR"
click at [591, 444] on input "text" at bounding box center [620, 439] width 164 height 22
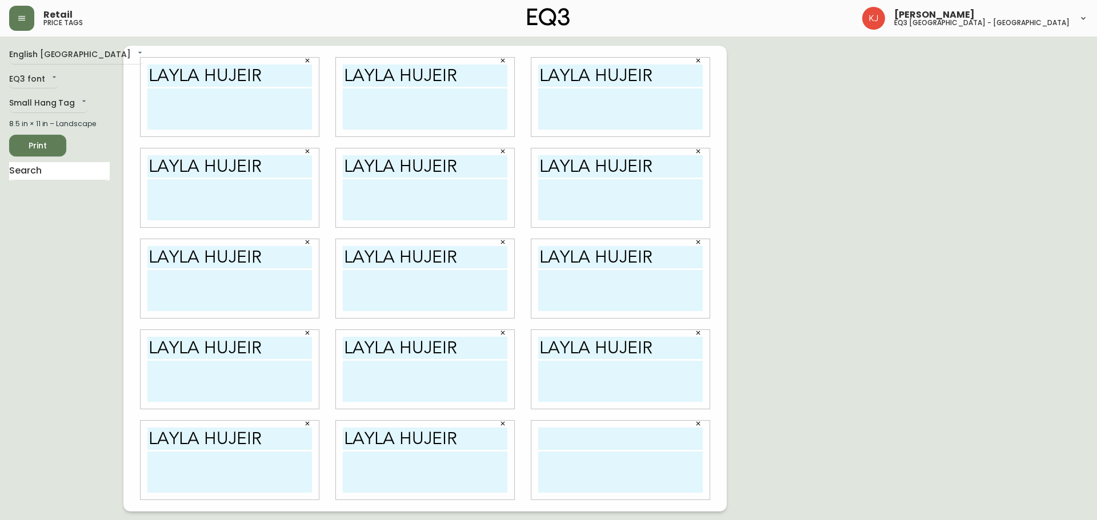
paste input "LAYLA HUJEIR"
type input "LAYLA HUJEIR"
click at [233, 101] on textarea at bounding box center [229, 109] width 164 height 41
drag, startPoint x: 219, startPoint y: 119, endPoint x: 149, endPoint y: 84, distance: 78.7
click at [149, 84] on div "lAYLA HUJEIR Consultante en Design [EMAIL_ADDRESS][DOMAIN_NAME]" at bounding box center [229, 97] width 178 height 79
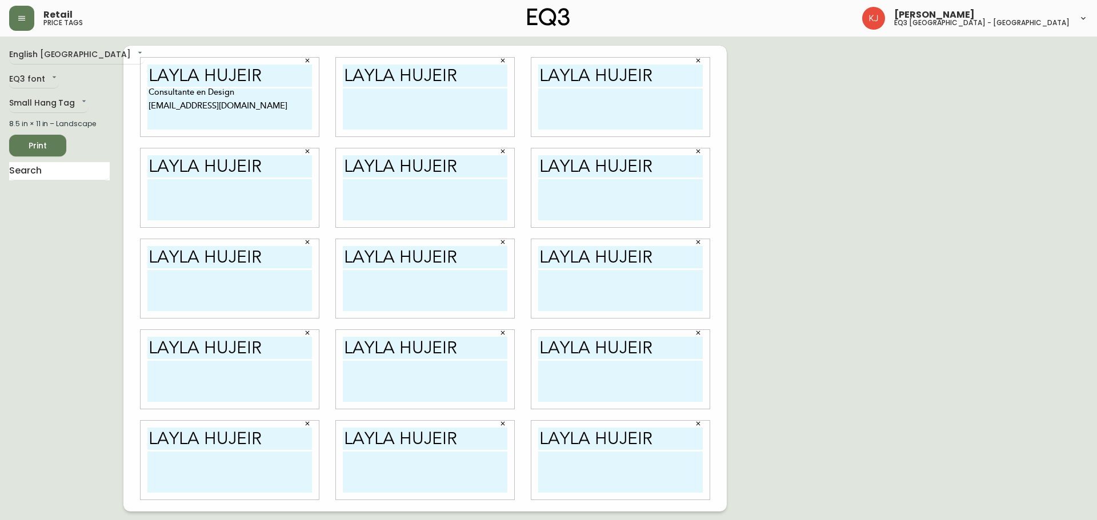
type textarea "Consultante en Design [EMAIL_ADDRESS][DOMAIN_NAME]"
click at [356, 97] on textarea at bounding box center [425, 109] width 164 height 41
paste textarea "Consultante en Design [EMAIL_ADDRESS][DOMAIN_NAME]"
type textarea "Consultante en Design [EMAIL_ADDRESS][DOMAIN_NAME]"
click at [575, 93] on textarea at bounding box center [620, 109] width 164 height 41
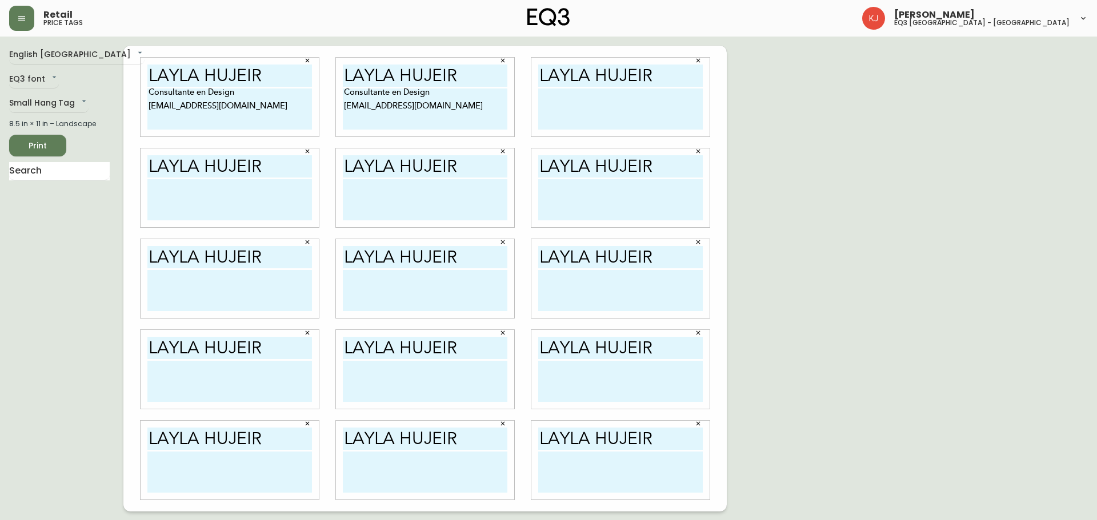
paste textarea "Consultante en Design [EMAIL_ADDRESS][DOMAIN_NAME]"
type textarea "Consultante en Design [EMAIL_ADDRESS][DOMAIN_NAME]"
click at [218, 192] on textarea at bounding box center [229, 199] width 164 height 41
paste textarea "Consultante en Design [EMAIL_ADDRESS][DOMAIN_NAME]"
type textarea "Consultante en Design [EMAIL_ADDRESS][DOMAIN_NAME]"
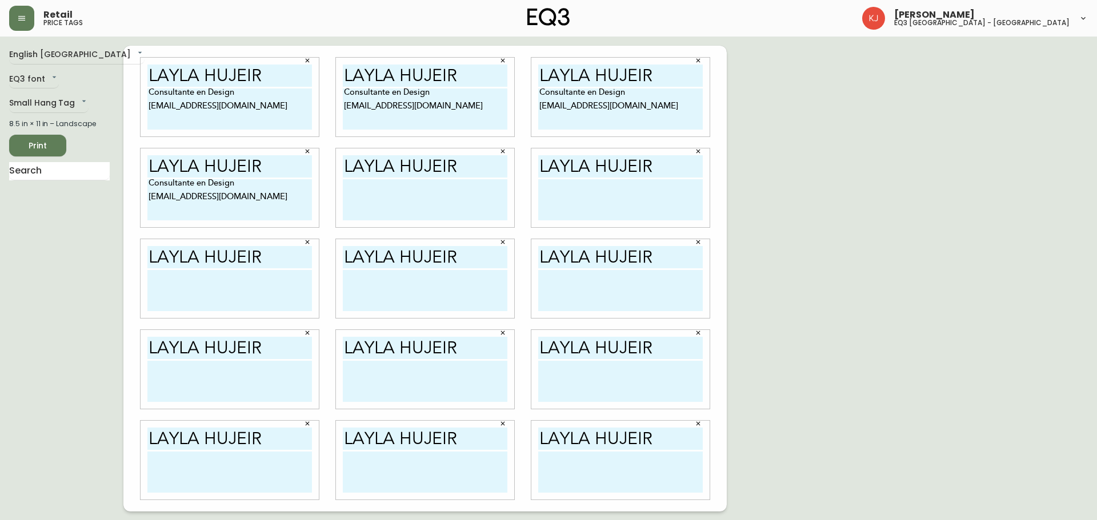
click at [365, 203] on textarea at bounding box center [425, 199] width 164 height 41
paste textarea "Consultante en Design [EMAIL_ADDRESS][DOMAIN_NAME]"
type textarea "Consultante en Design [EMAIL_ADDRESS][DOMAIN_NAME]"
click at [589, 192] on textarea at bounding box center [620, 199] width 164 height 41
paste textarea "Consultante en Design [EMAIL_ADDRESS][DOMAIN_NAME]"
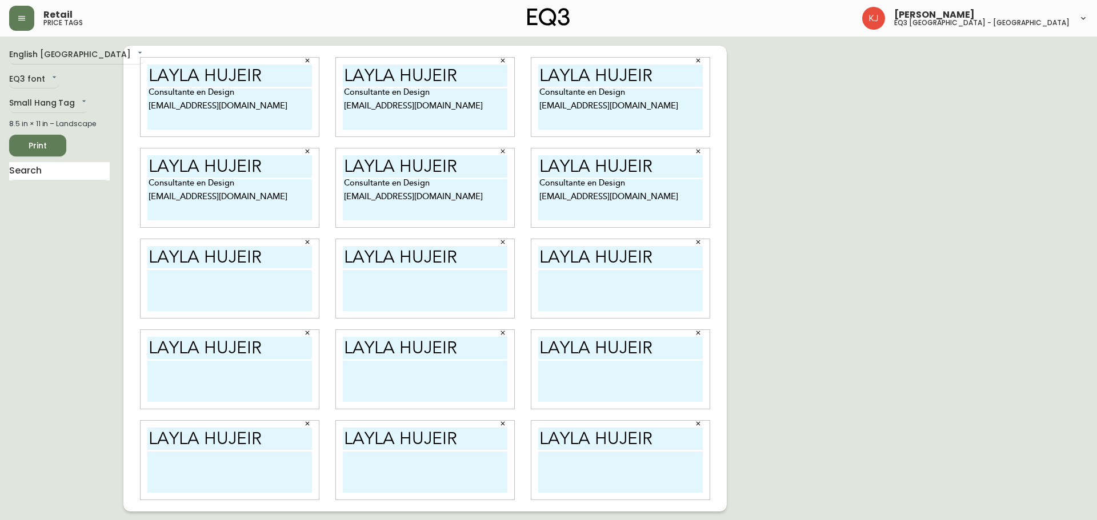
type textarea "Consultante en Design [EMAIL_ADDRESS][DOMAIN_NAME]"
click at [164, 288] on textarea at bounding box center [229, 290] width 164 height 41
paste textarea "Consultante en Design [EMAIL_ADDRESS][DOMAIN_NAME]"
type textarea "Consultante en Design [EMAIL_ADDRESS][DOMAIN_NAME]"
click at [370, 286] on textarea at bounding box center [425, 290] width 164 height 41
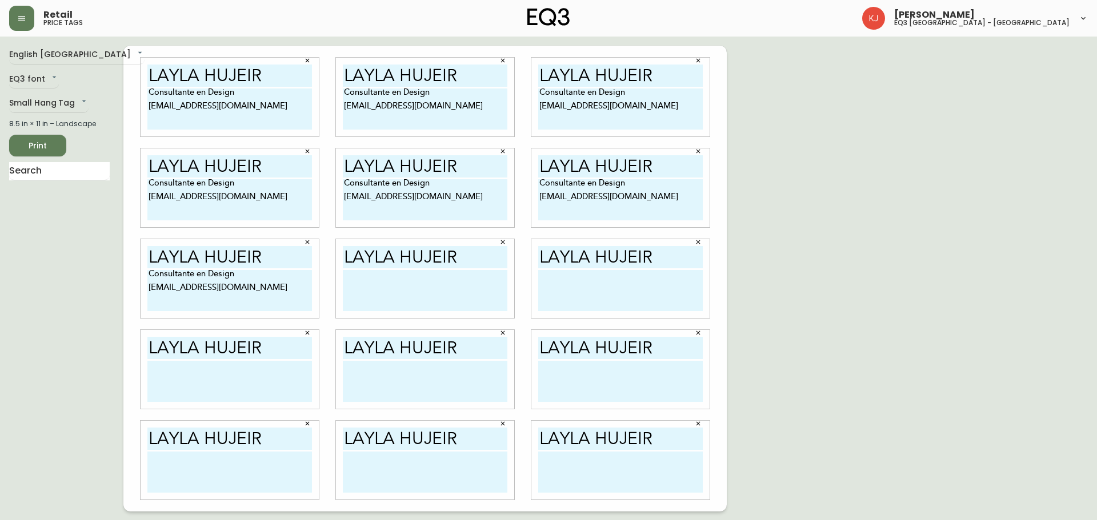
paste textarea "Consultante en Design [EMAIL_ADDRESS][DOMAIN_NAME]"
type textarea "Consultante en Design [EMAIL_ADDRESS][DOMAIN_NAME]"
click at [569, 277] on textarea at bounding box center [620, 290] width 164 height 41
paste textarea "Consultante en Design [EMAIL_ADDRESS][DOMAIN_NAME]"
type textarea "Consultante en Design [EMAIL_ADDRESS][DOMAIN_NAME]"
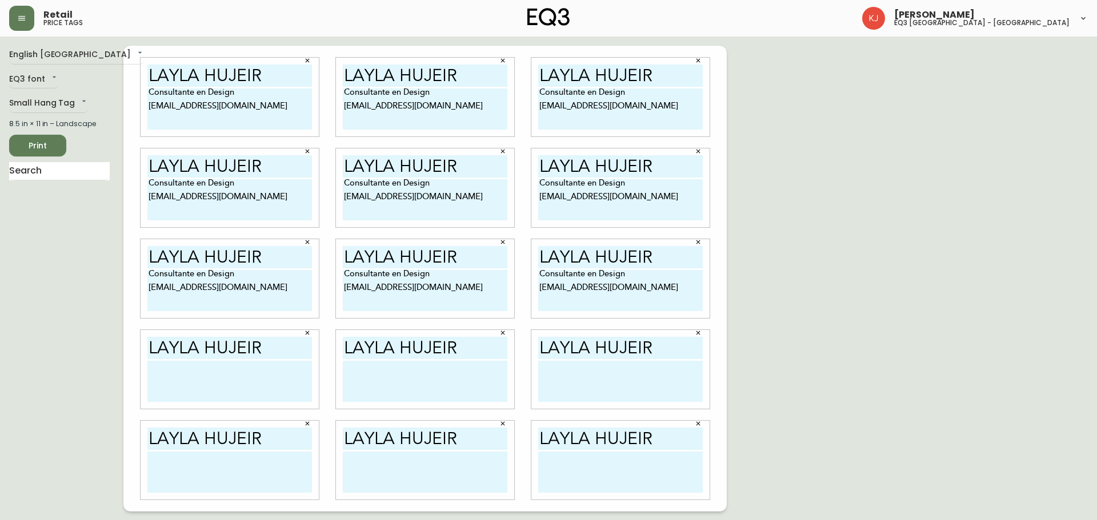
click at [189, 370] on textarea at bounding box center [229, 381] width 164 height 41
paste textarea "Consultante en Design [EMAIL_ADDRESS][DOMAIN_NAME]"
type textarea "Consultante en Design [EMAIL_ADDRESS][DOMAIN_NAME]"
click at [388, 375] on textarea at bounding box center [425, 381] width 164 height 41
paste textarea "Consultante en Design [EMAIL_ADDRESS][DOMAIN_NAME]"
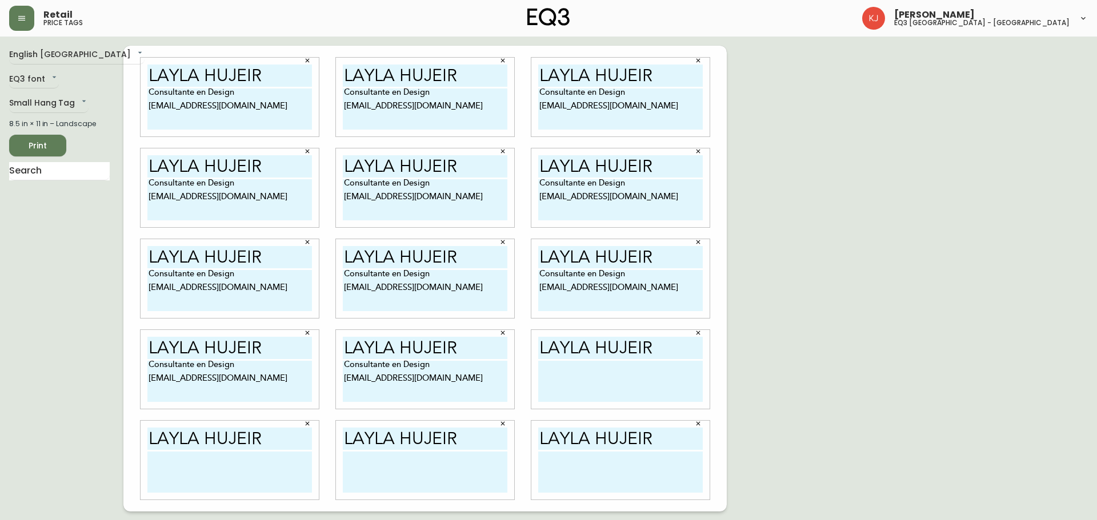
type textarea "Consultante en Design [EMAIL_ADDRESS][DOMAIN_NAME]"
click at [583, 374] on textarea at bounding box center [620, 381] width 164 height 41
paste textarea "Consultante en Design [EMAIL_ADDRESS][DOMAIN_NAME]"
type textarea "Consultante en Design [EMAIL_ADDRESS][DOMAIN_NAME]"
click at [173, 466] on textarea at bounding box center [229, 472] width 164 height 41
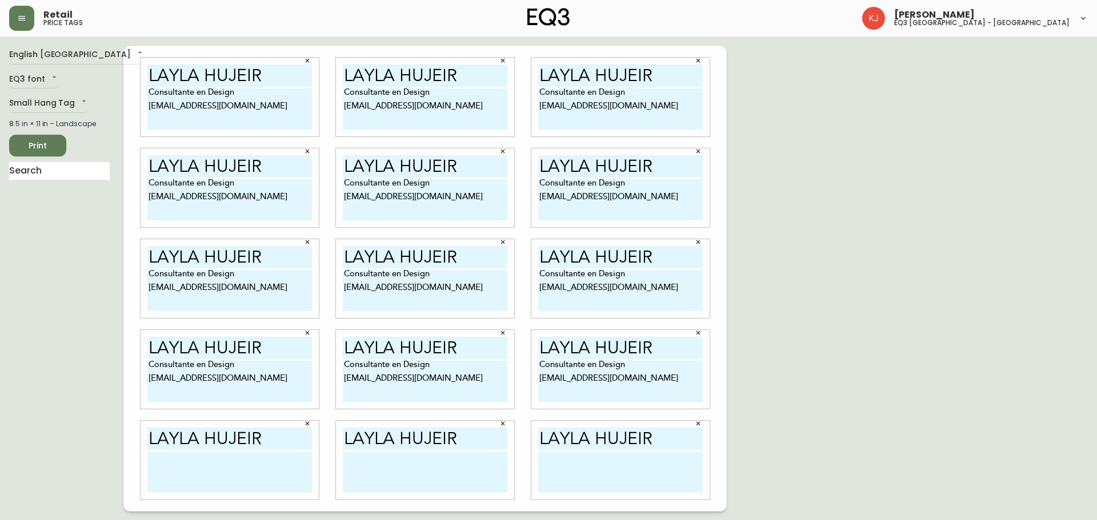
paste textarea "Consultante en Design [EMAIL_ADDRESS][DOMAIN_NAME]"
type textarea "Consultante en Design [EMAIL_ADDRESS][DOMAIN_NAME]"
click at [354, 469] on textarea at bounding box center [425, 472] width 164 height 41
paste textarea "Consultante en Design [EMAIL_ADDRESS][DOMAIN_NAME]"
type textarea "Consultante en Design [EMAIL_ADDRESS][DOMAIN_NAME]"
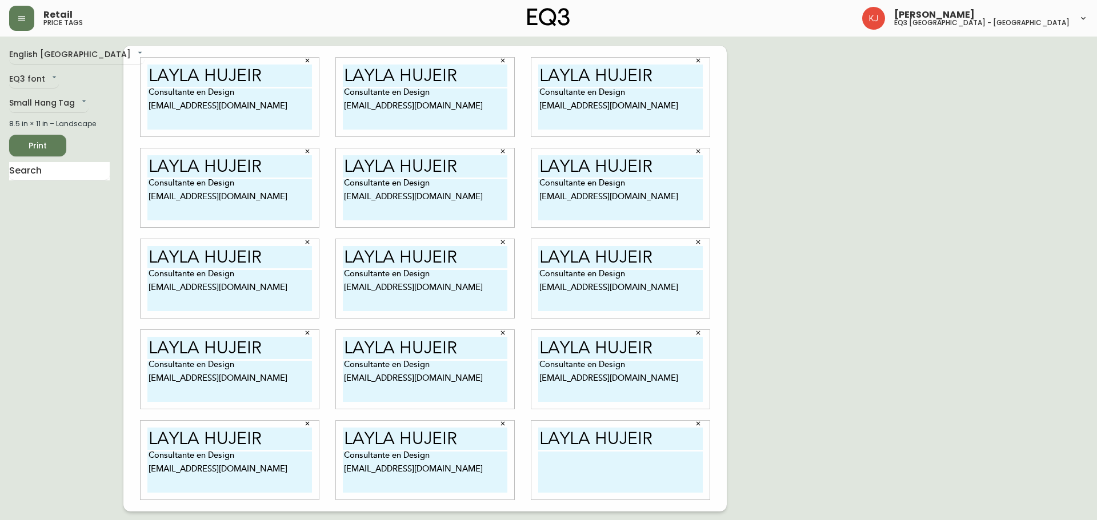
click at [541, 468] on textarea at bounding box center [620, 472] width 164 height 41
paste textarea "Consultante en Design [EMAIL_ADDRESS][DOMAIN_NAME]"
type textarea "Consultante en Design [EMAIL_ADDRESS][DOMAIN_NAME]"
click at [872, 285] on div "English [GEOGRAPHIC_DATA] en_CA EQ3 font EQ3 Small Hang Tag small 8.5 in × 11 i…" at bounding box center [548, 279] width 1078 height 466
click at [40, 140] on span "Print" at bounding box center [37, 146] width 39 height 14
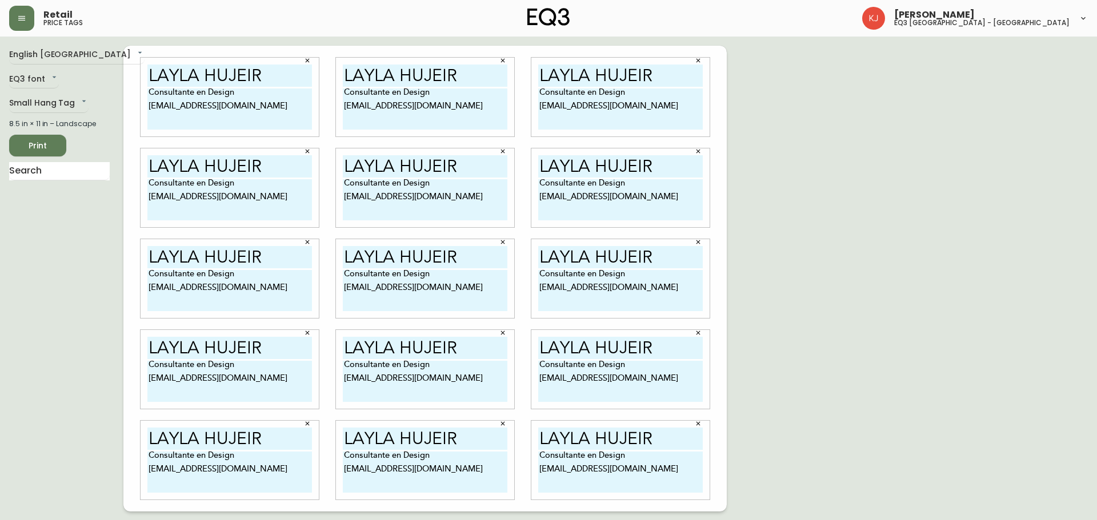
click at [49, 147] on span "Print" at bounding box center [37, 146] width 39 height 14
click at [43, 145] on span "Print" at bounding box center [37, 146] width 39 height 14
